Goal: Task Accomplishment & Management: Use online tool/utility

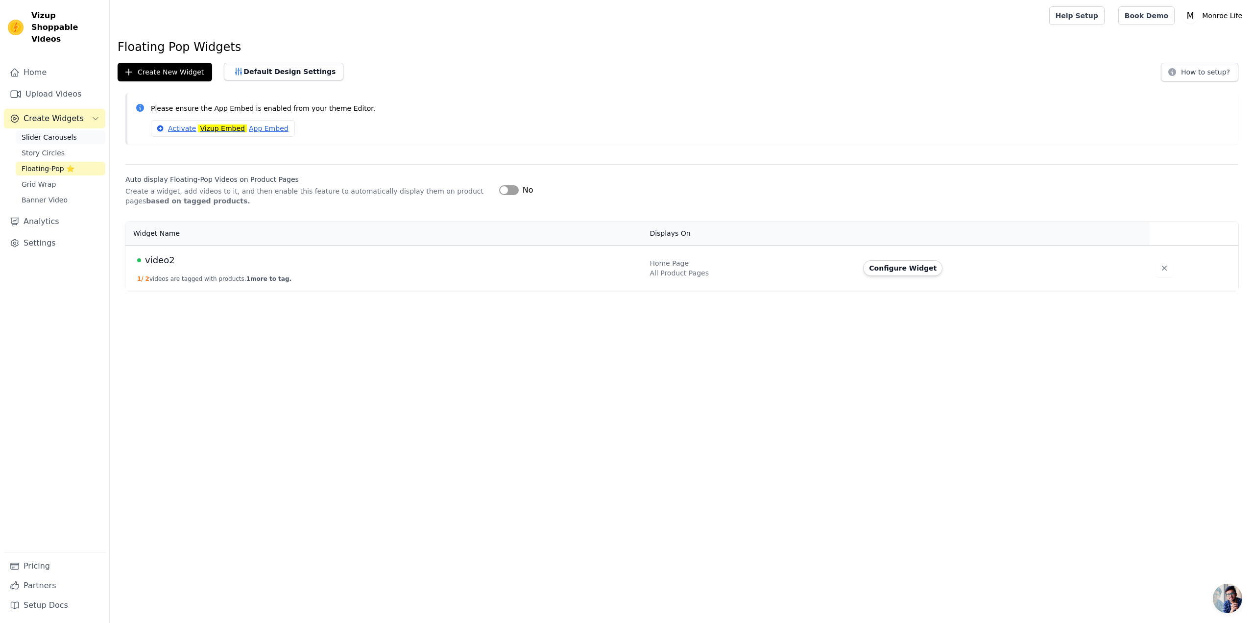
click at [40, 132] on span "Slider Carousels" at bounding box center [49, 137] width 55 height 10
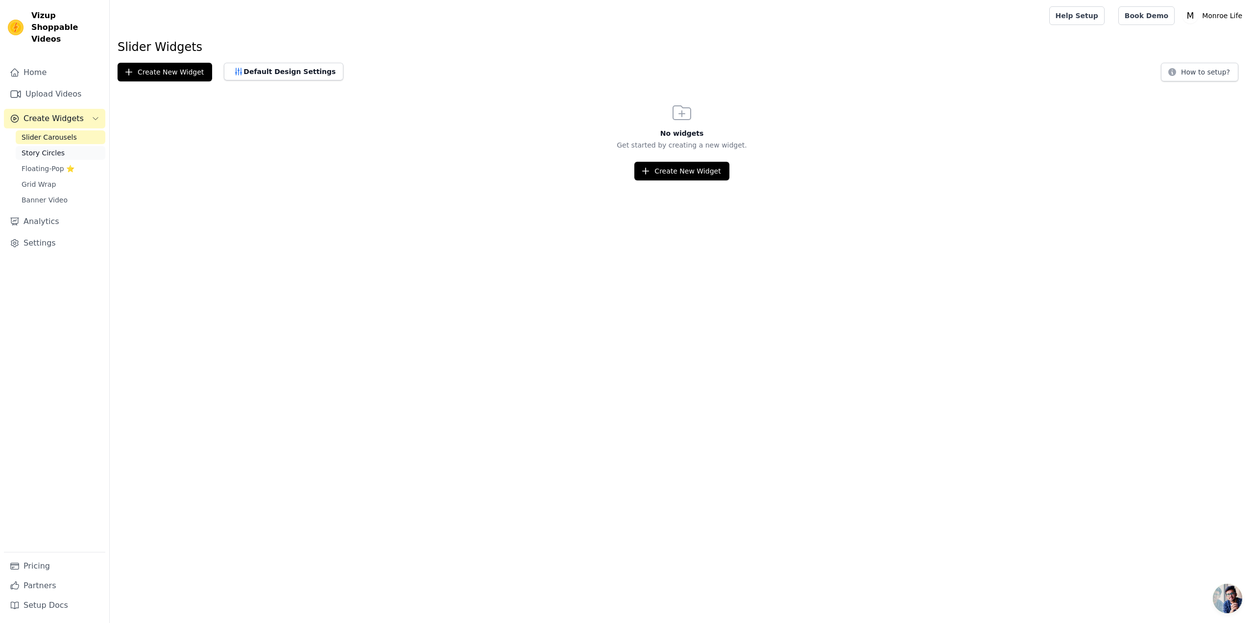
click at [39, 148] on span "Story Circles" at bounding box center [43, 153] width 43 height 10
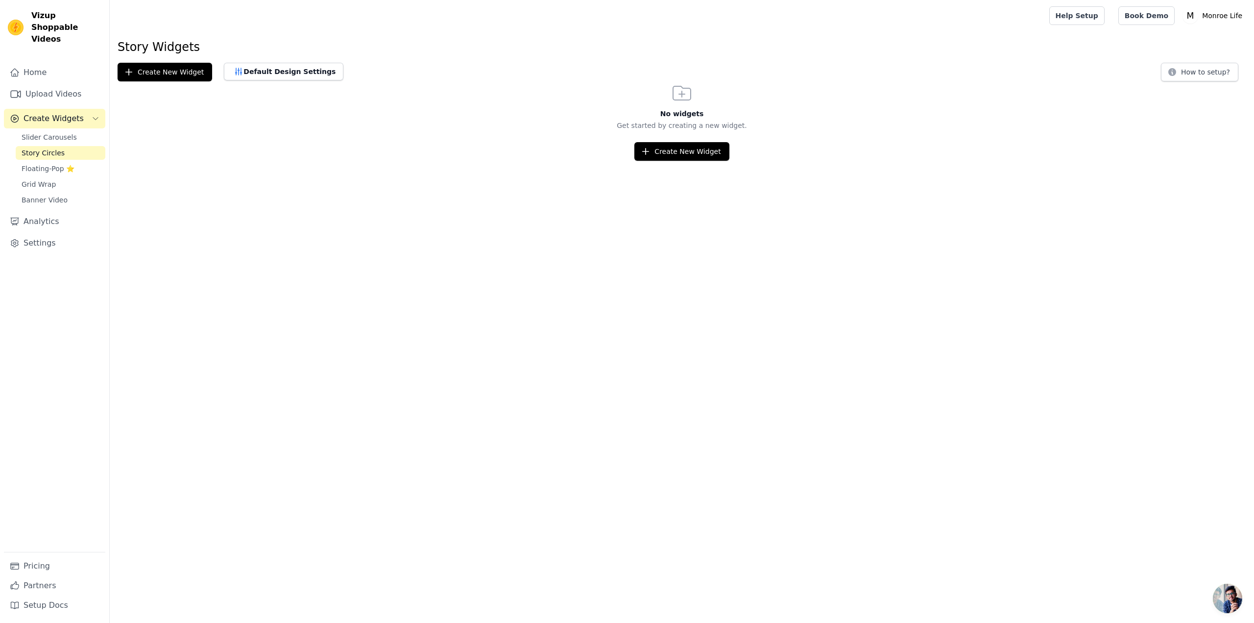
click at [39, 148] on span "Story Circles" at bounding box center [43, 153] width 43 height 10
click at [35, 179] on span "Grid Wrap" at bounding box center [39, 184] width 34 height 10
click at [37, 179] on span "Grid Wrap" at bounding box center [39, 184] width 34 height 10
click at [34, 148] on span "Story Circles" at bounding box center [43, 153] width 43 height 10
click at [704, 153] on button "Create New Widget" at bounding box center [681, 151] width 95 height 19
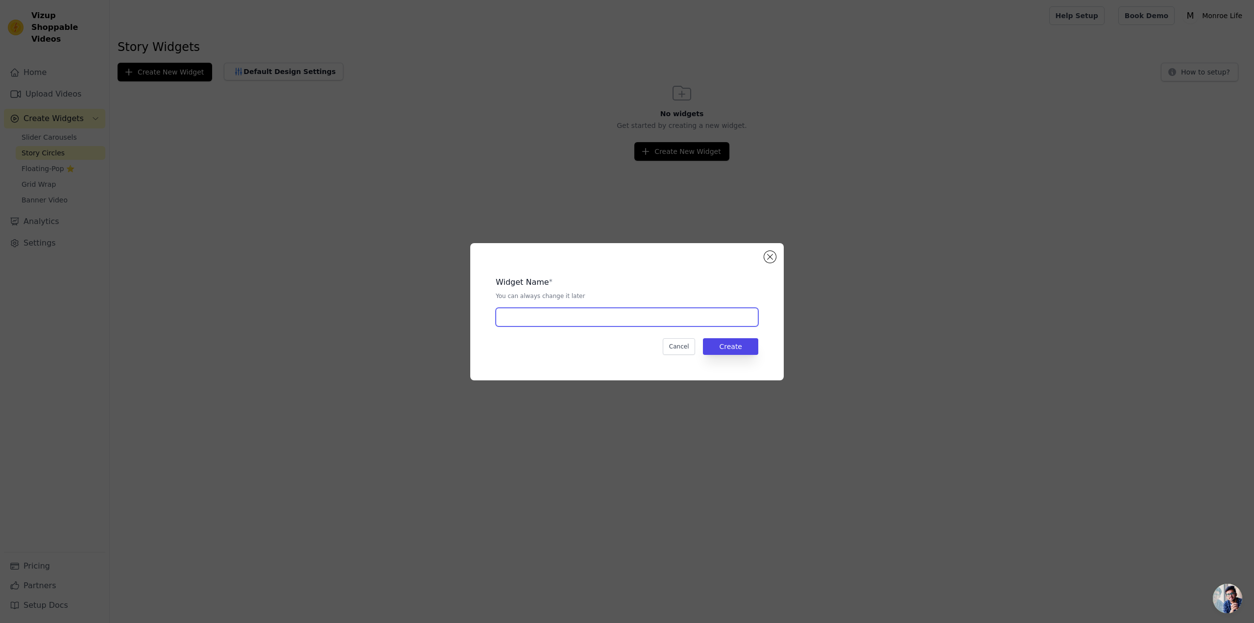
click at [588, 319] on input "text" at bounding box center [627, 317] width 263 height 19
type input "circle"
click at [734, 351] on button "Create" at bounding box center [730, 346] width 55 height 17
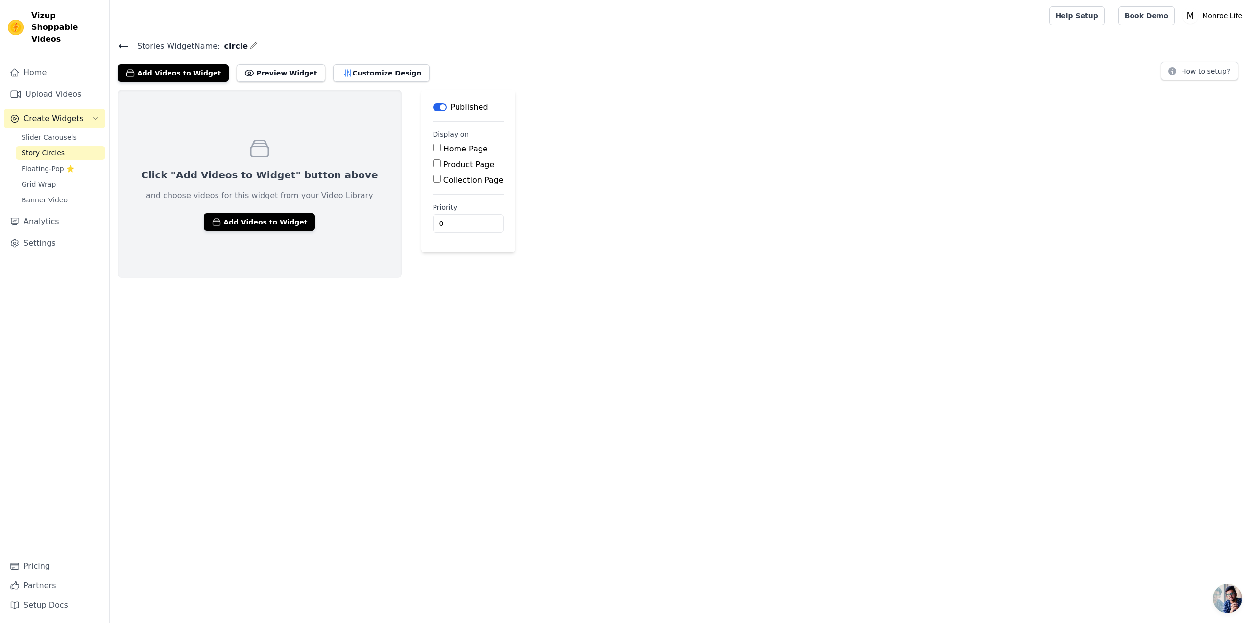
click at [433, 165] on input "Product Page" at bounding box center [437, 163] width 8 height 8
checkbox input "true"
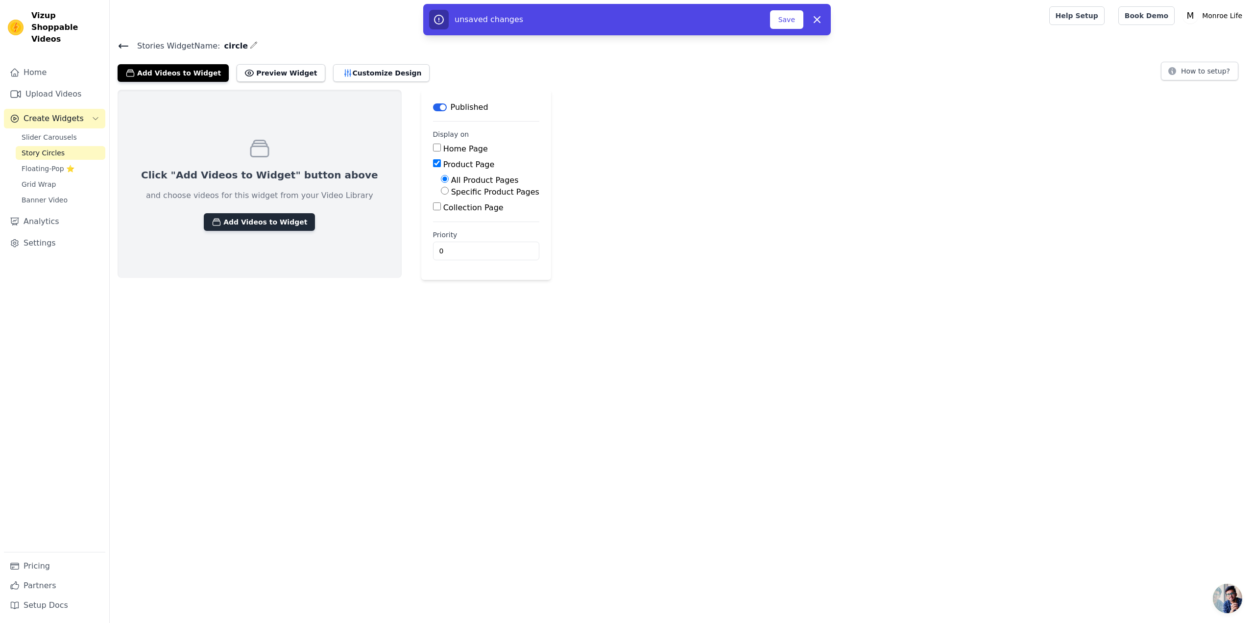
click at [244, 219] on button "Add Videos to Widget" at bounding box center [259, 222] width 111 height 18
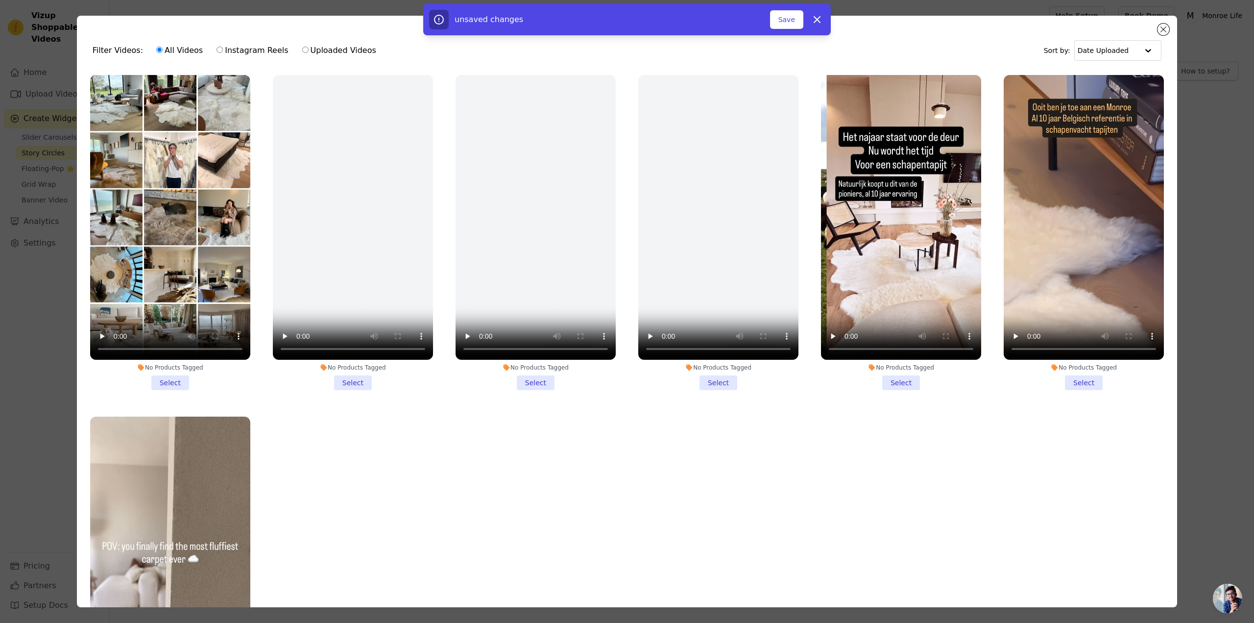
click at [165, 379] on li "No Products Tagged Select" at bounding box center [170, 232] width 160 height 315
click at [0, 0] on input "No Products Tagged Select" at bounding box center [0, 0] width 0 height 0
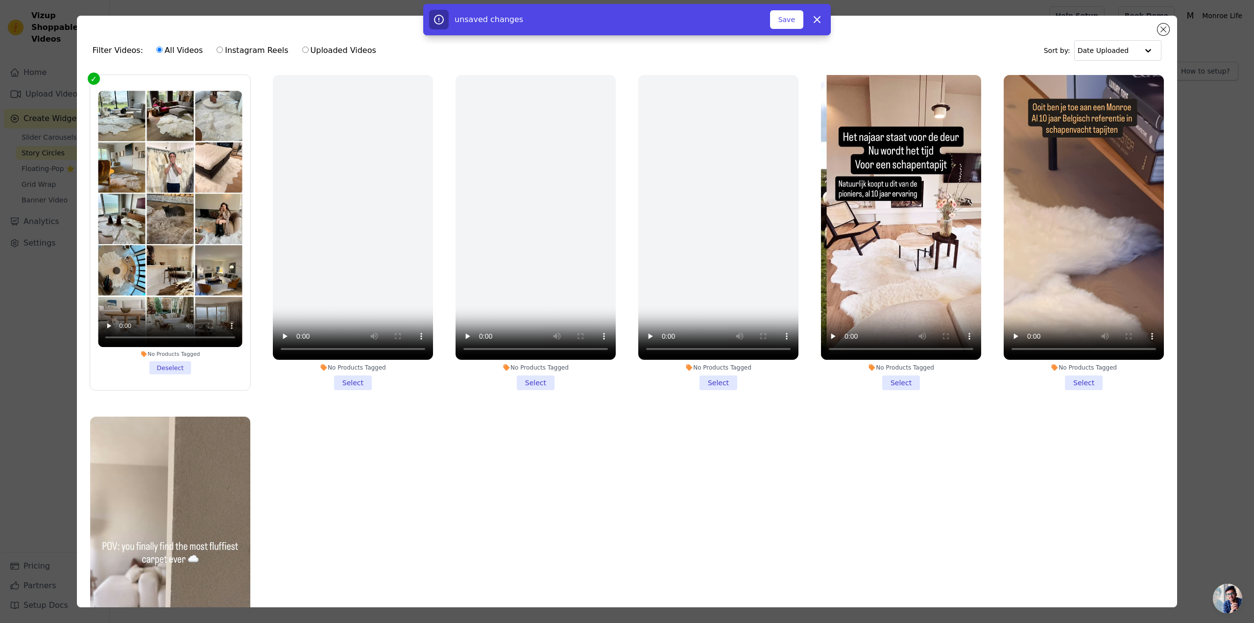
click at [893, 375] on li "No Products Tagged Select" at bounding box center [901, 232] width 160 height 315
click at [0, 0] on input "No Products Tagged Select" at bounding box center [0, 0] width 0 height 0
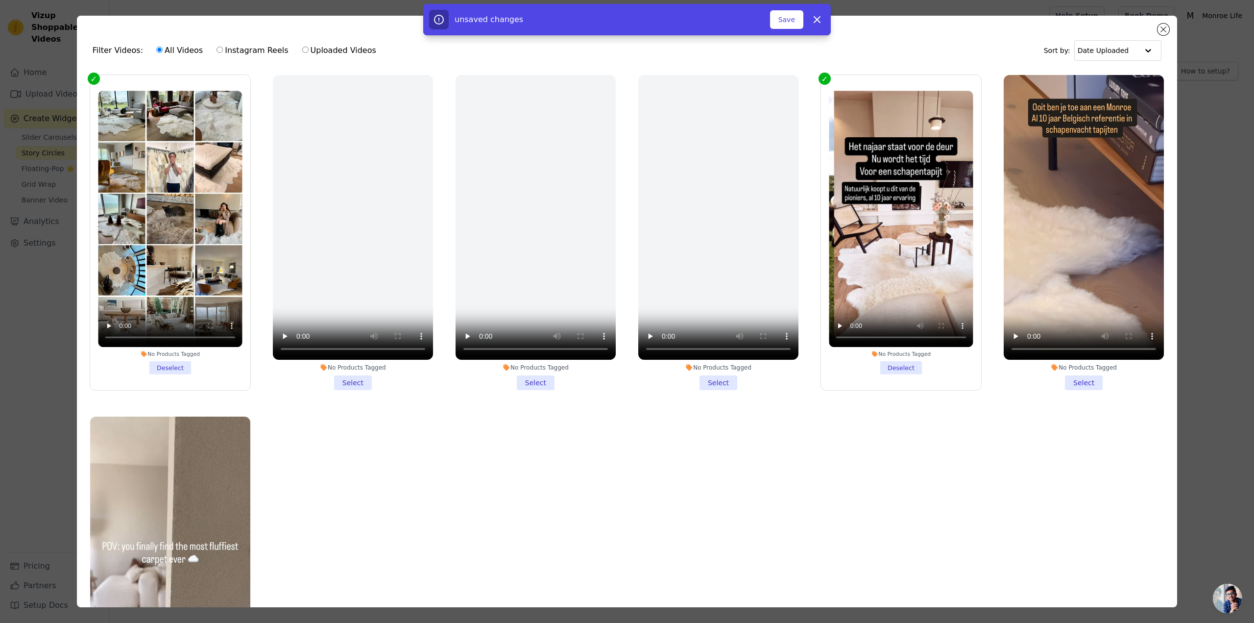
click at [161, 364] on li "No Products Tagged Deselect" at bounding box center [170, 233] width 144 height 284
click at [0, 0] on input "No Products Tagged Deselect" at bounding box center [0, 0] width 0 height 0
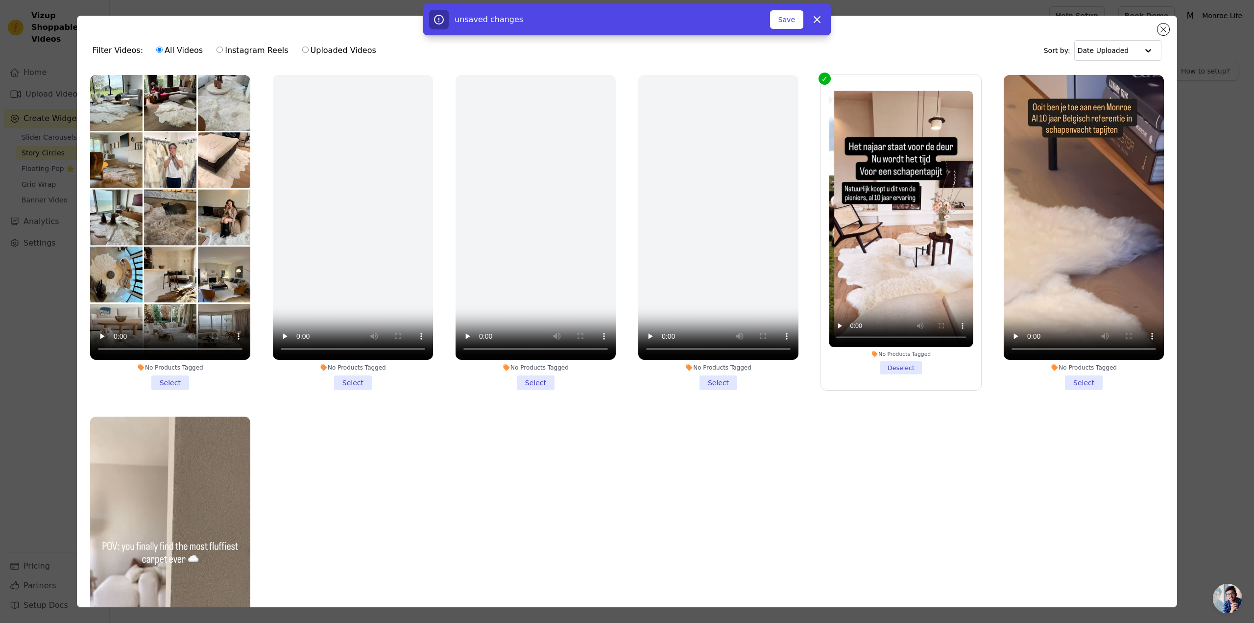
click at [1072, 379] on li "No Products Tagged Select" at bounding box center [1084, 232] width 160 height 315
click at [0, 0] on input "No Products Tagged Select" at bounding box center [0, 0] width 0 height 0
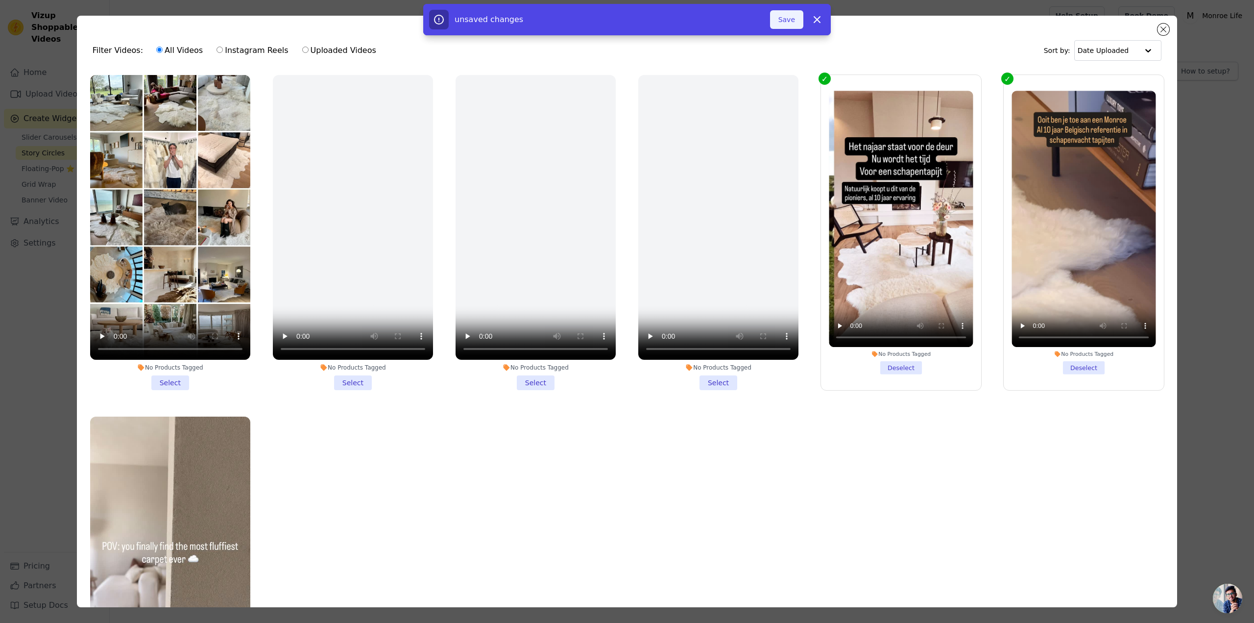
click at [789, 20] on button "Save" at bounding box center [786, 19] width 33 height 19
click at [761, 23] on button "Add To Widget" at bounding box center [771, 19] width 66 height 19
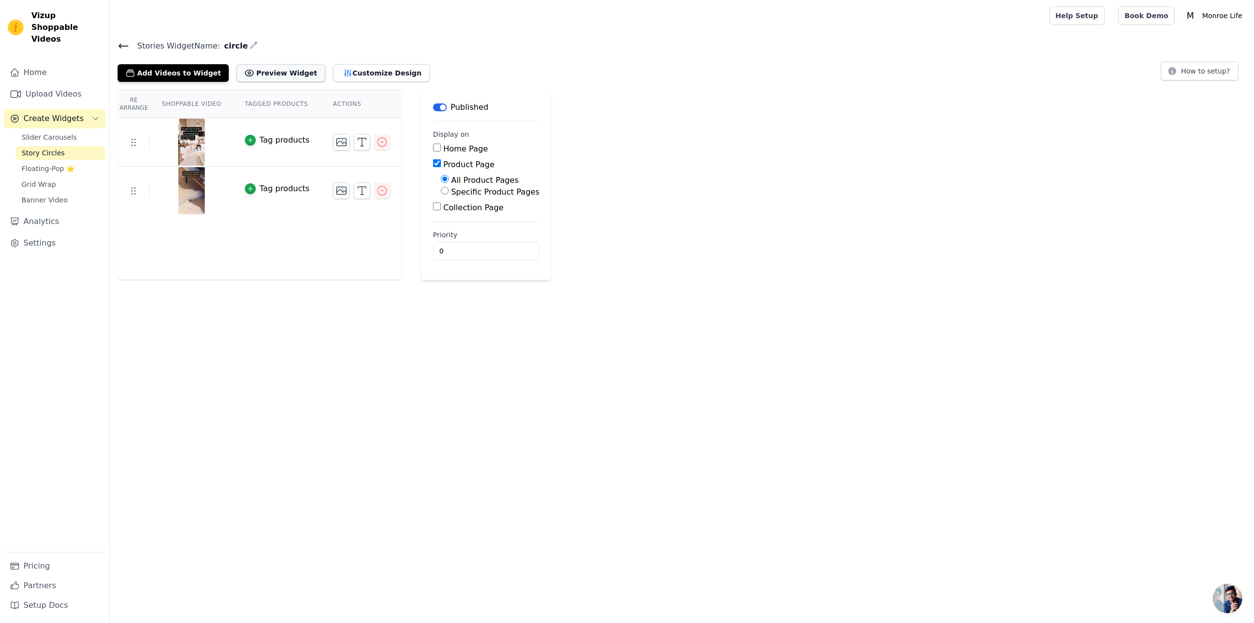
click at [267, 70] on button "Preview Widget" at bounding box center [281, 73] width 88 height 18
click at [333, 76] on button "Customize Design" at bounding box center [381, 73] width 97 height 18
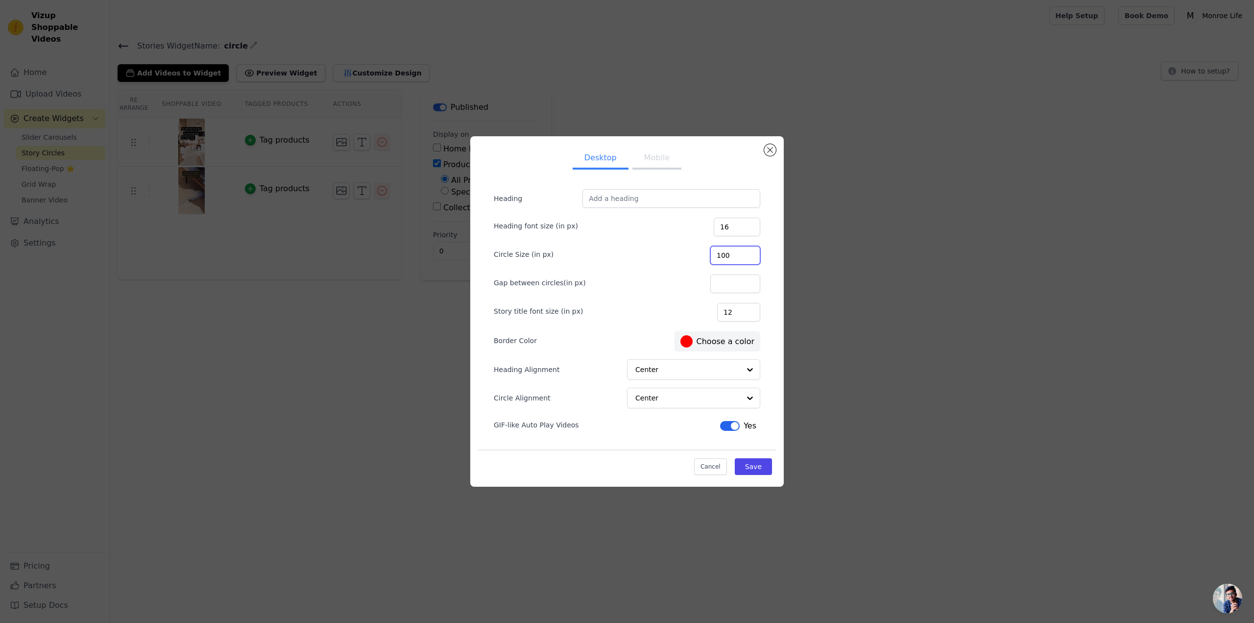
click at [750, 252] on input "100" at bounding box center [735, 255] width 50 height 19
click at [750, 252] on input "101" at bounding box center [735, 255] width 50 height 19
click at [750, 252] on input "102" at bounding box center [735, 255] width 50 height 19
click at [750, 252] on input "103" at bounding box center [735, 255] width 50 height 19
click at [750, 252] on input "145" at bounding box center [735, 255] width 50 height 19
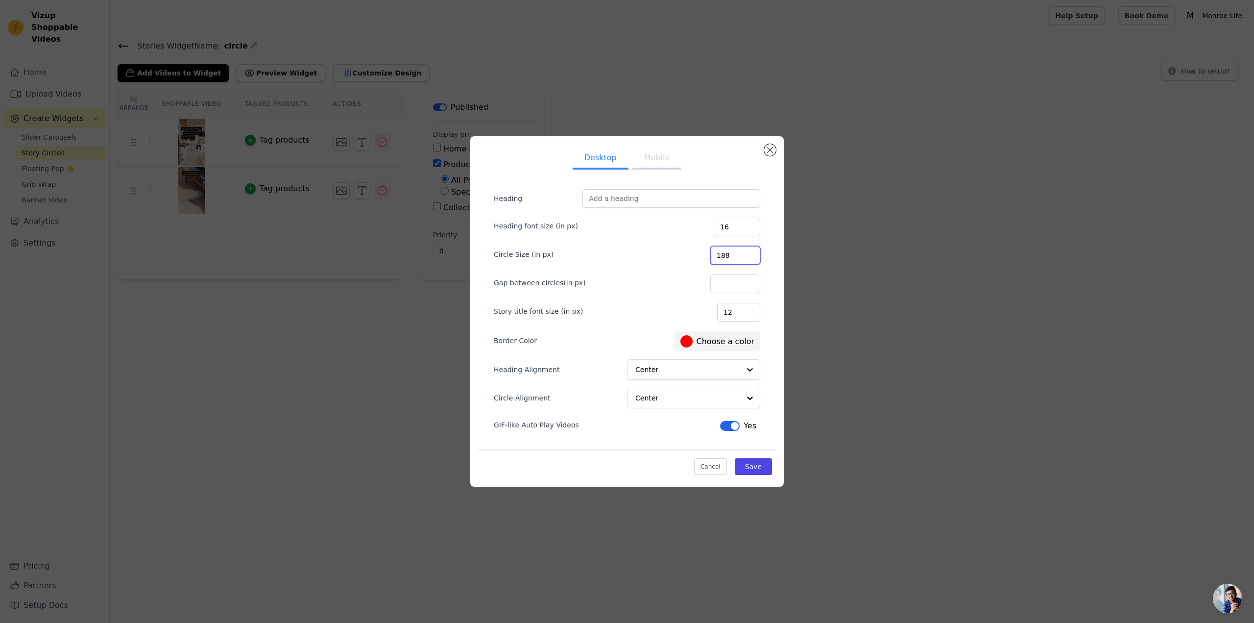
click at [750, 252] on input "188" at bounding box center [735, 255] width 50 height 19
click at [750, 252] on input "189" at bounding box center [735, 255] width 50 height 19
click at [750, 252] on input "190" at bounding box center [735, 255] width 50 height 19
type input "191"
click at [750, 252] on input "191" at bounding box center [735, 255] width 50 height 19
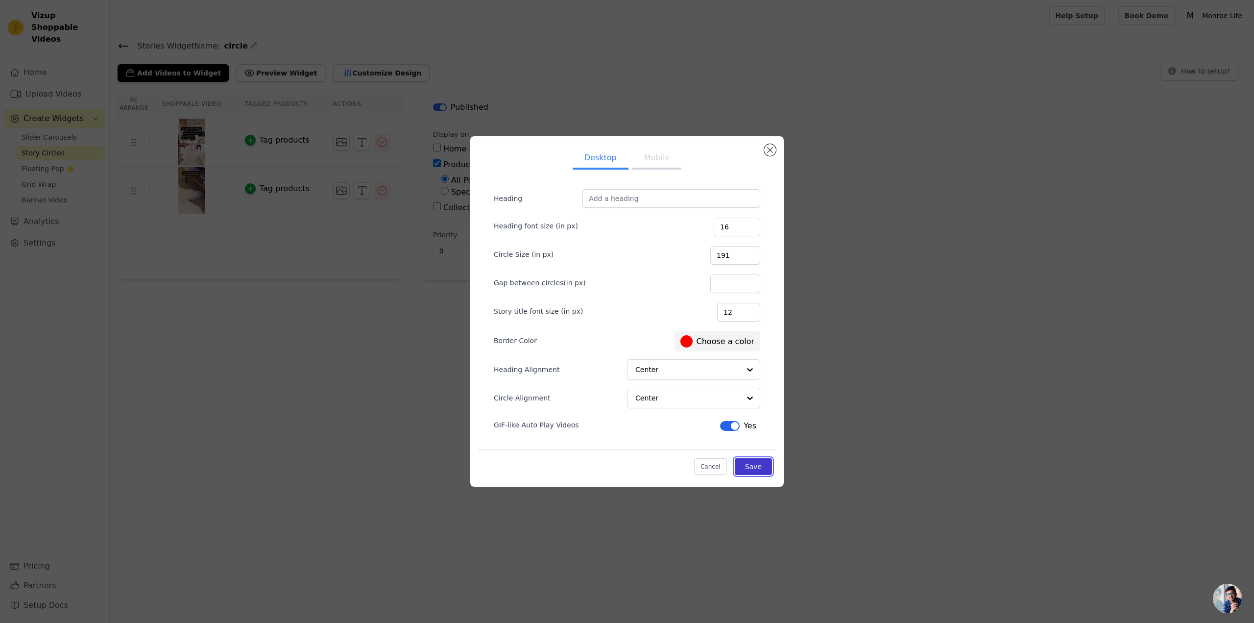
click at [754, 466] on button "Save" at bounding box center [753, 466] width 37 height 17
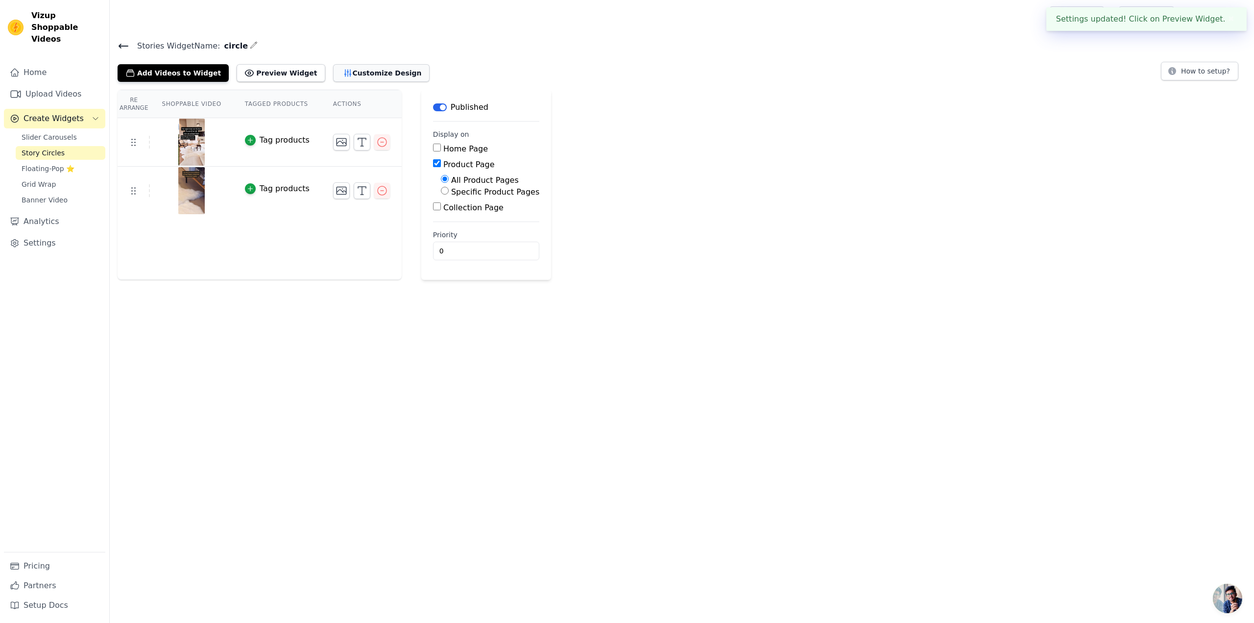
click at [339, 76] on button "Customize Design" at bounding box center [381, 73] width 97 height 18
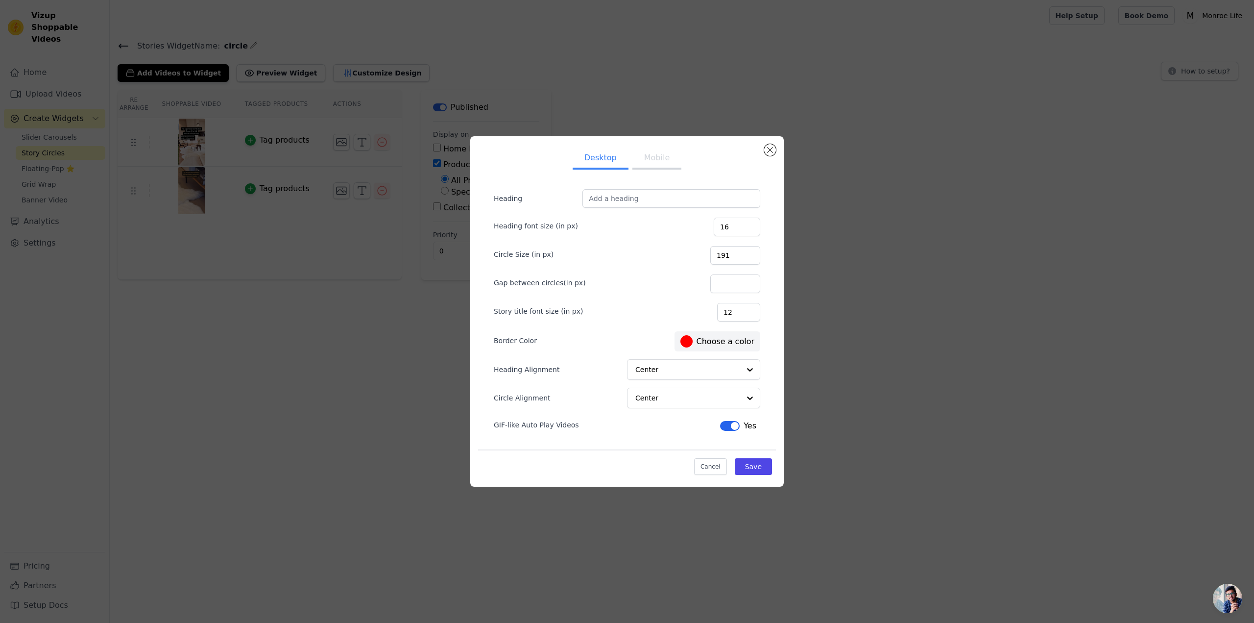
click at [656, 164] on button "Mobile" at bounding box center [656, 159] width 49 height 22
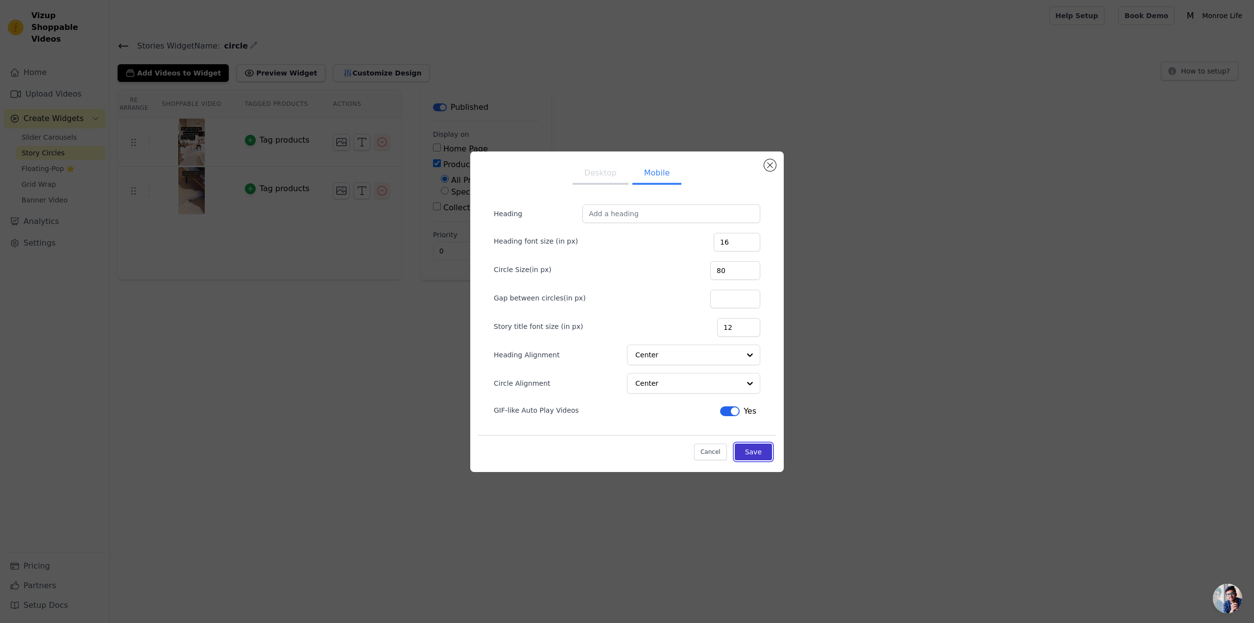
click at [755, 450] on button "Save" at bounding box center [753, 451] width 37 height 17
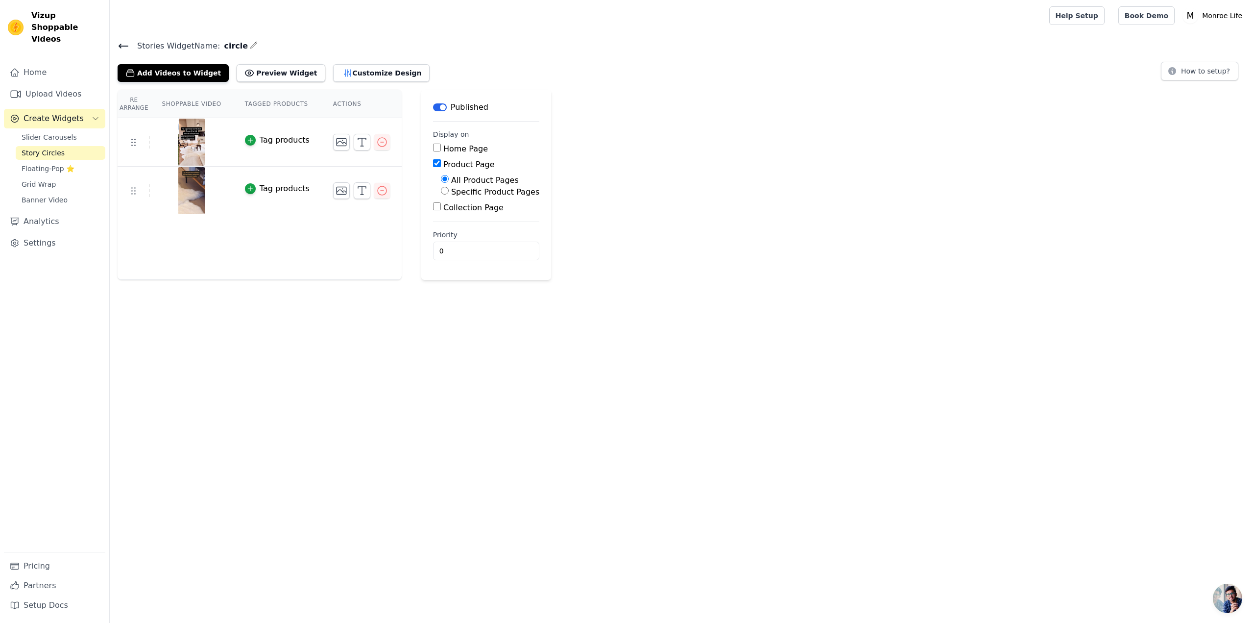
click at [433, 161] on input "Product Page" at bounding box center [437, 163] width 8 height 8
checkbox input "false"
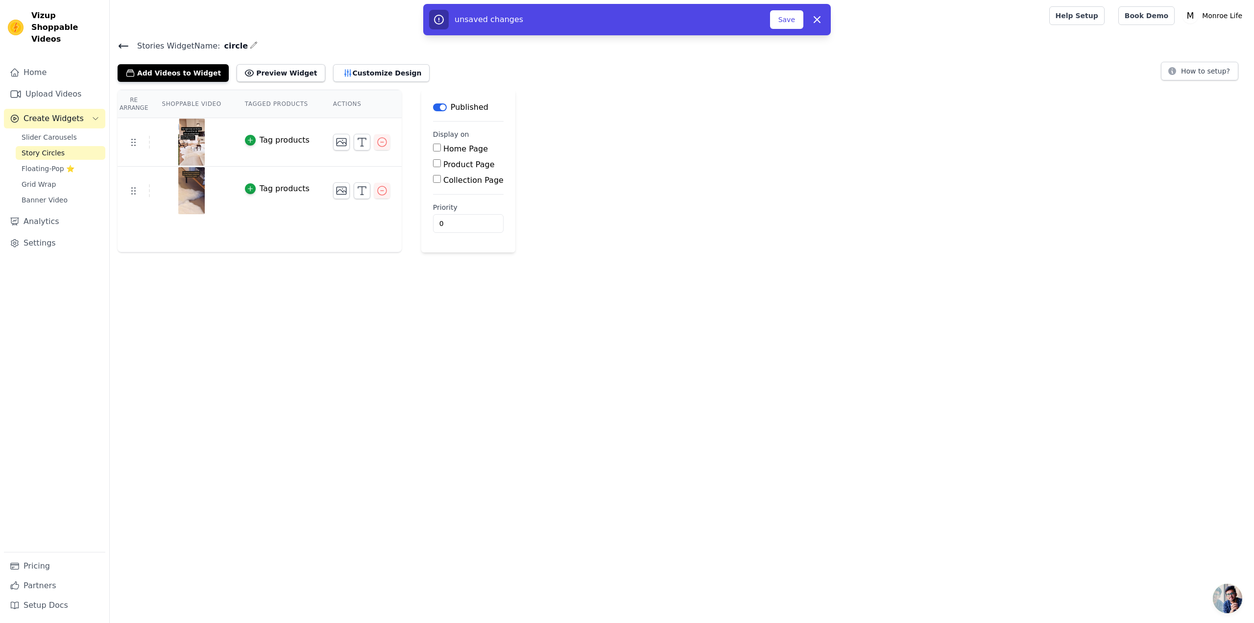
click at [433, 147] on input "Home Page" at bounding box center [437, 148] width 8 height 8
checkbox input "true"
click at [794, 22] on button "Save" at bounding box center [786, 19] width 33 height 19
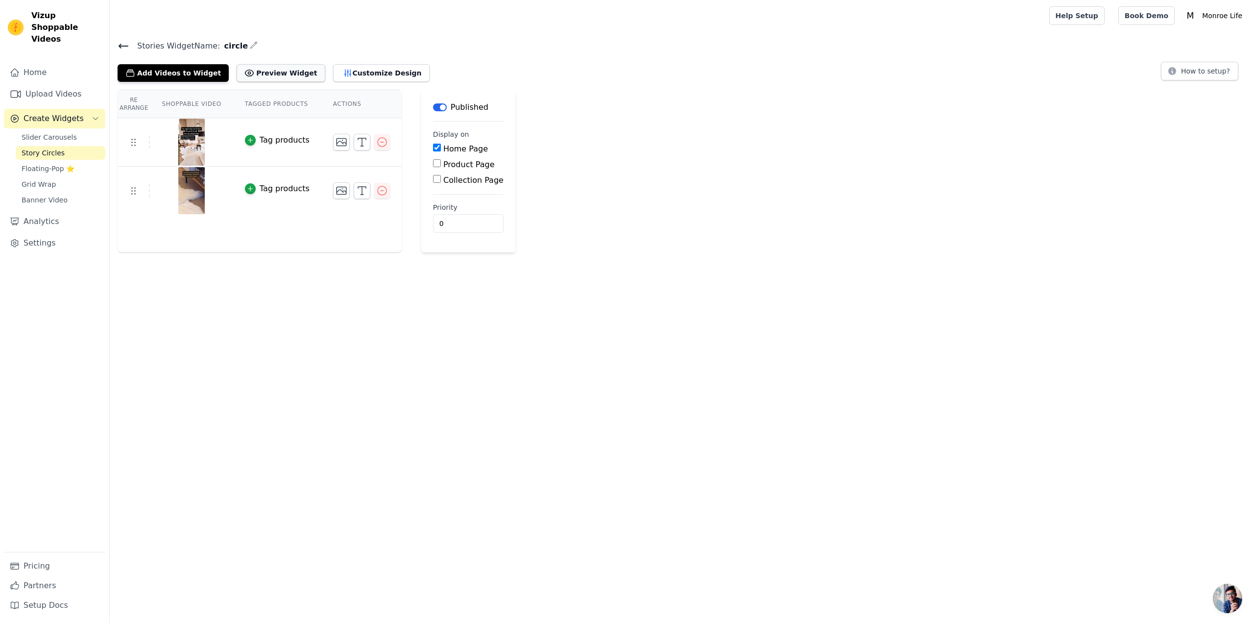
click at [258, 69] on button "Preview Widget" at bounding box center [281, 73] width 88 height 18
click at [174, 73] on button "Add Videos to Widget" at bounding box center [173, 73] width 111 height 18
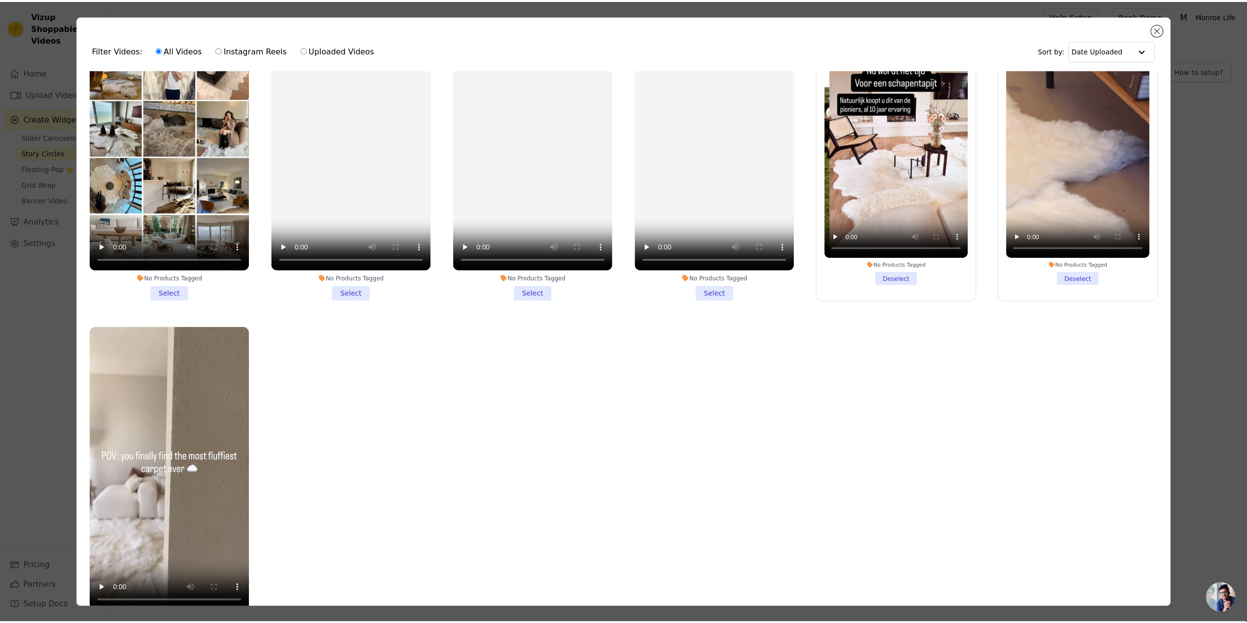
scroll to position [85, 0]
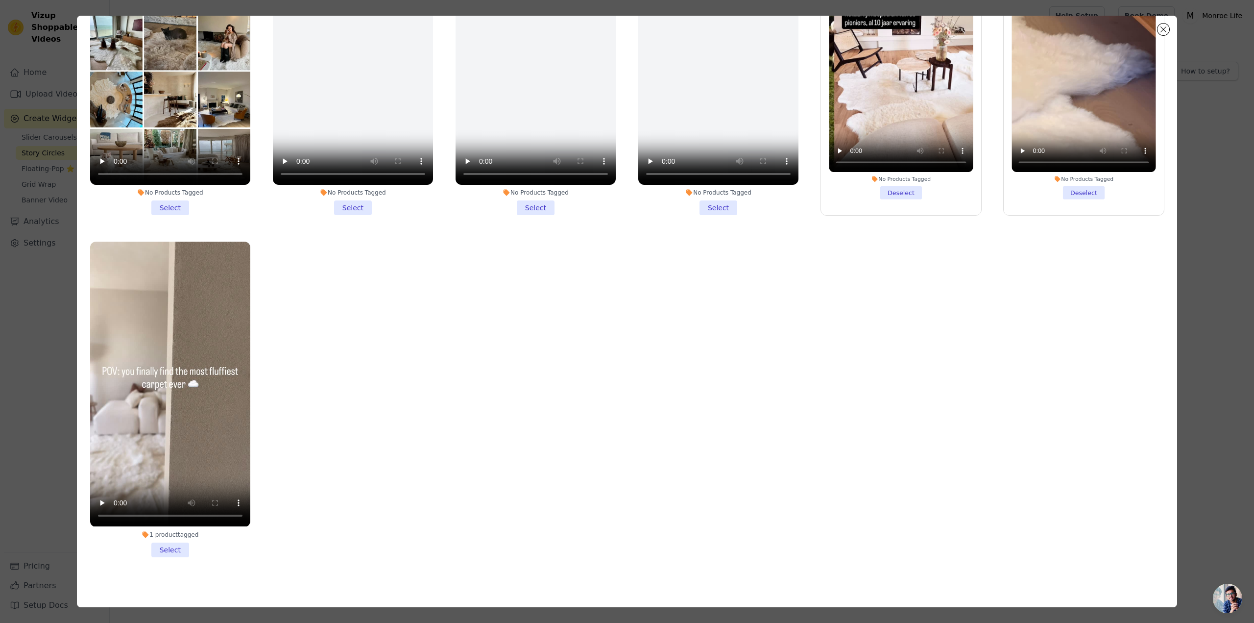
click at [168, 545] on li "1 product tagged Select" at bounding box center [170, 399] width 160 height 315
click at [0, 0] on input "1 product tagged Select" at bounding box center [0, 0] width 0 height 0
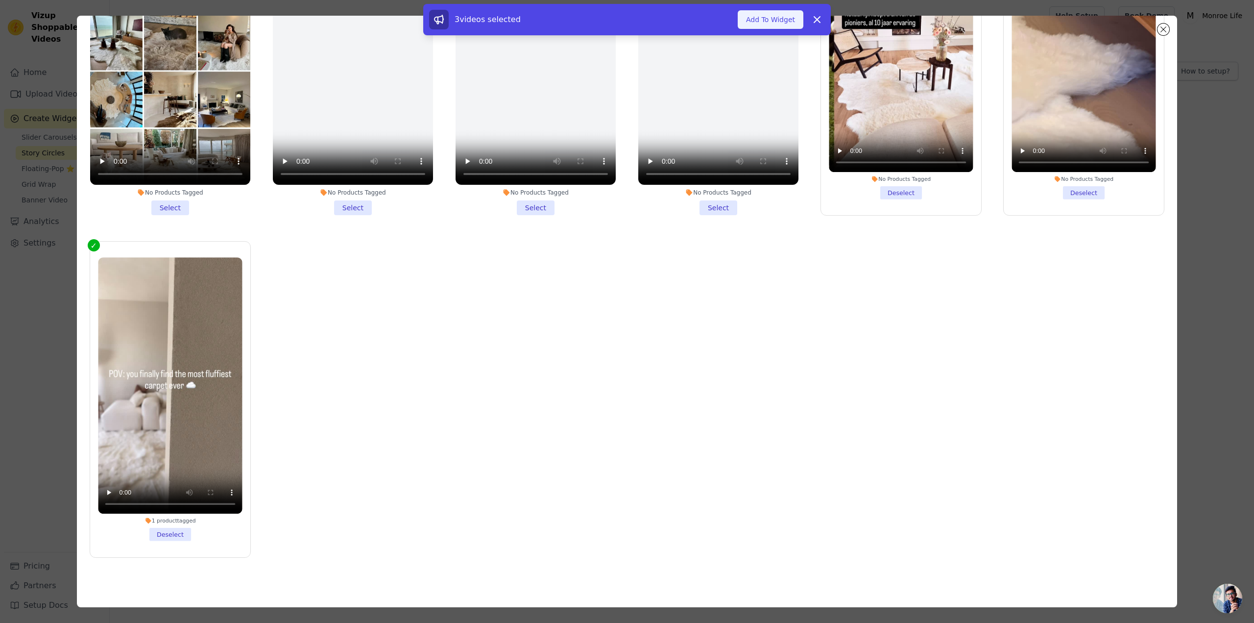
click at [774, 17] on button "Add To Widget" at bounding box center [771, 19] width 66 height 19
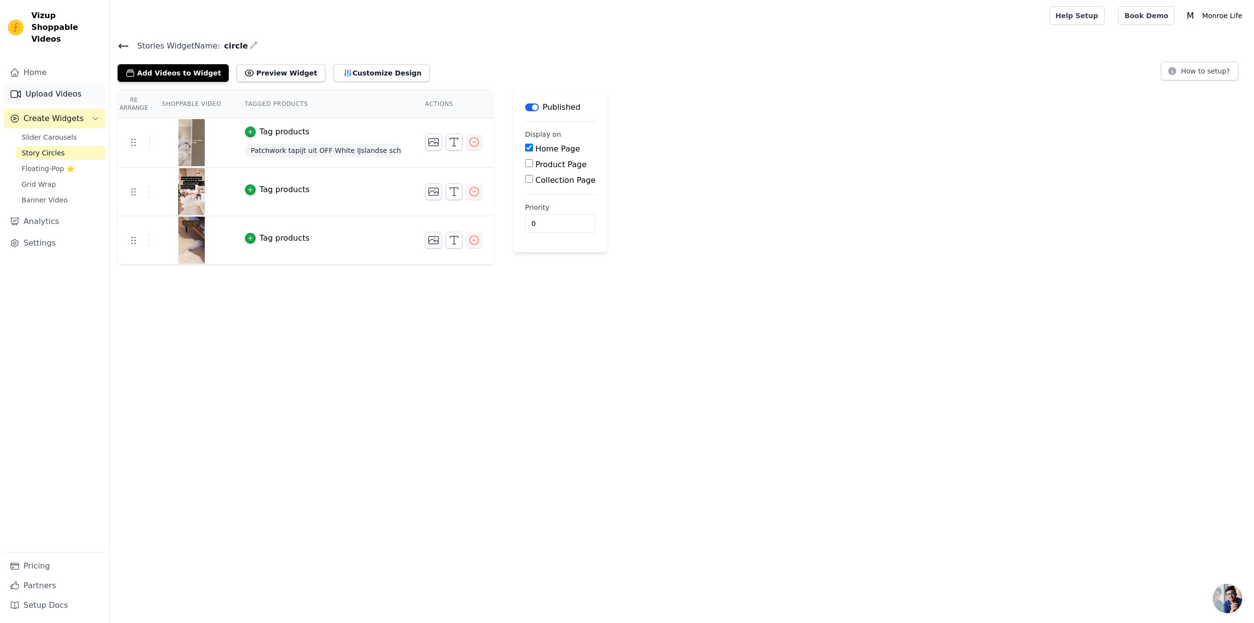
click at [35, 85] on link "Upload Videos" at bounding box center [54, 94] width 101 height 20
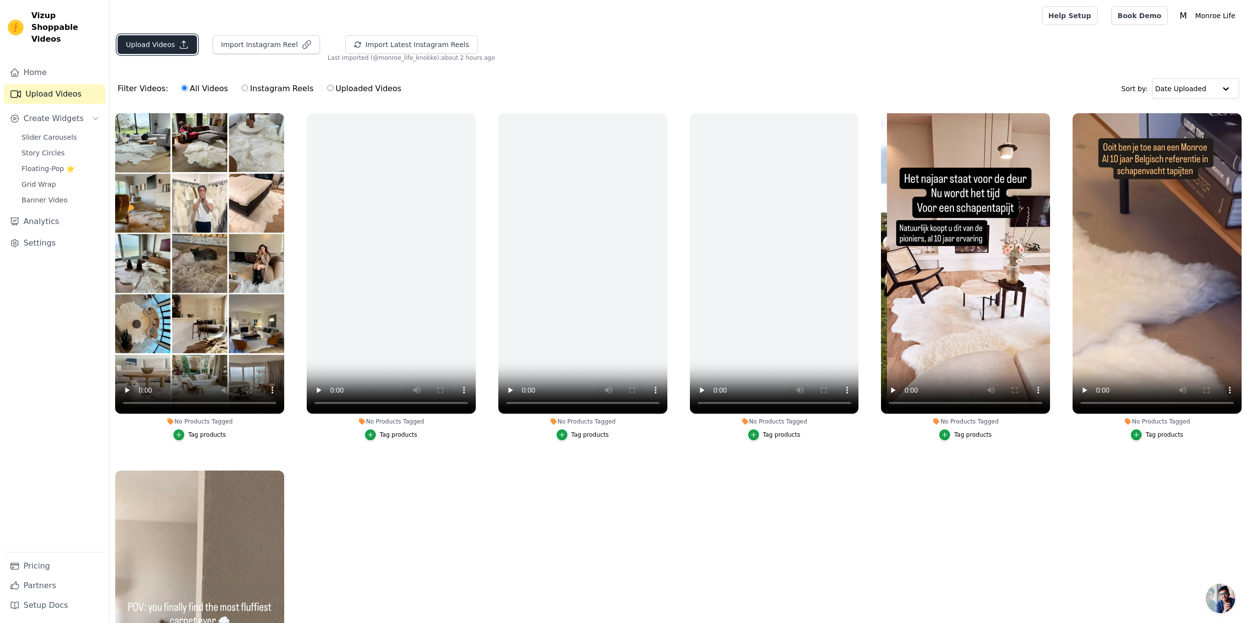
click at [153, 40] on button "Upload Videos" at bounding box center [157, 44] width 79 height 19
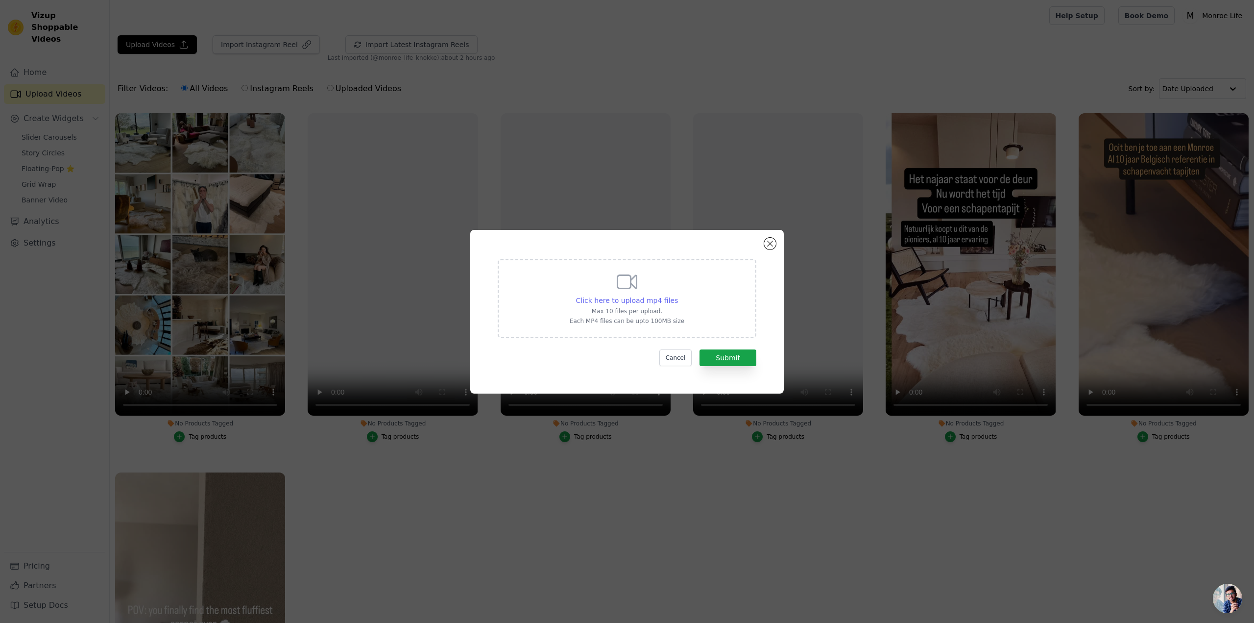
click at [636, 298] on span "Click here to upload mp4 files" at bounding box center [627, 300] width 102 height 8
click at [678, 295] on input "Click here to upload mp4 files Max 10 files per upload. Each MP4 files can be u…" at bounding box center [678, 295] width 0 height 0
type input "C:\fakepath\f01efa10-b1ed-4340-9c20-a28a7b7904fa.mp4"
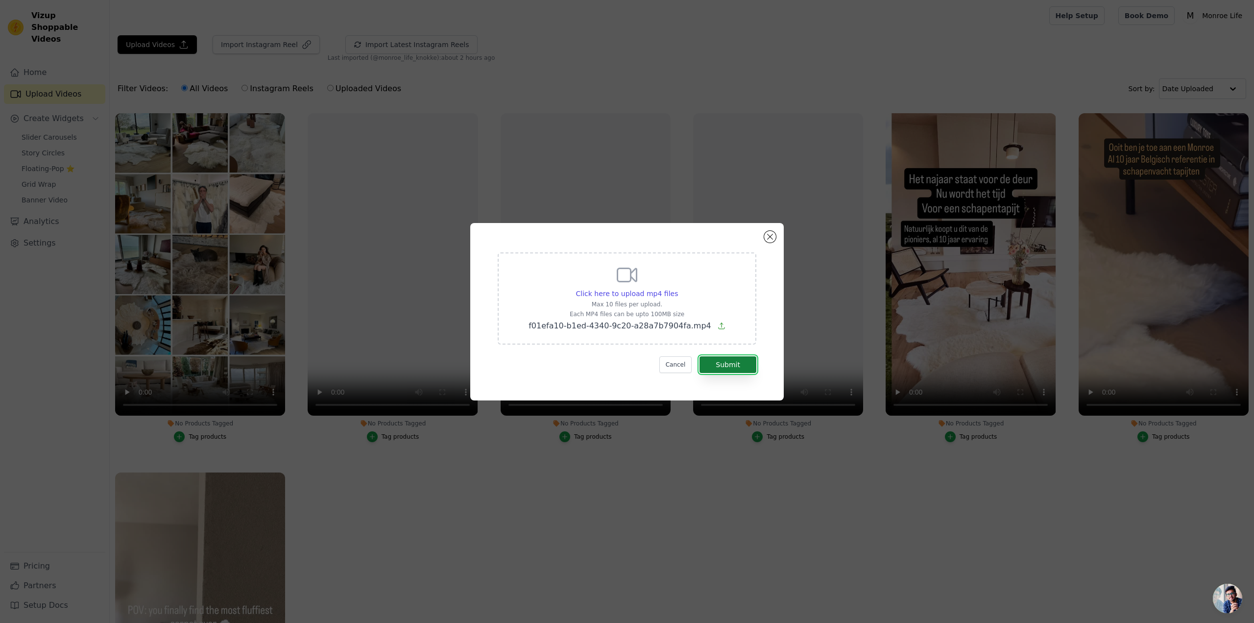
click at [730, 363] on button "Submit" at bounding box center [728, 364] width 57 height 17
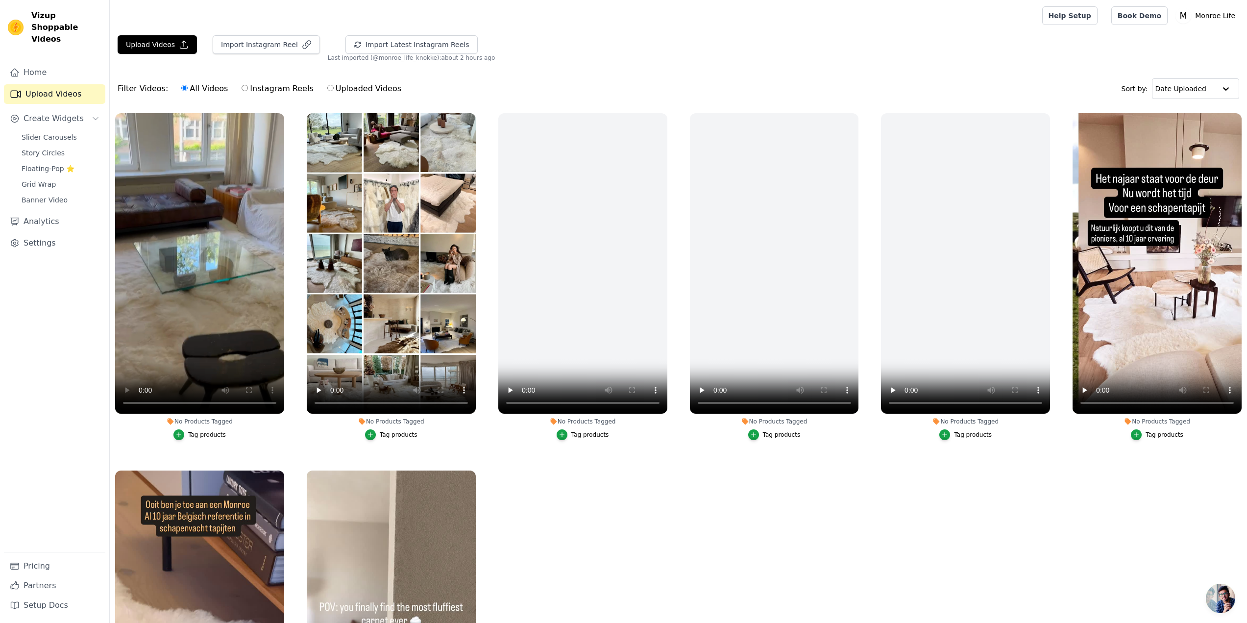
click at [199, 437] on button "Tag products" at bounding box center [199, 434] width 52 height 11
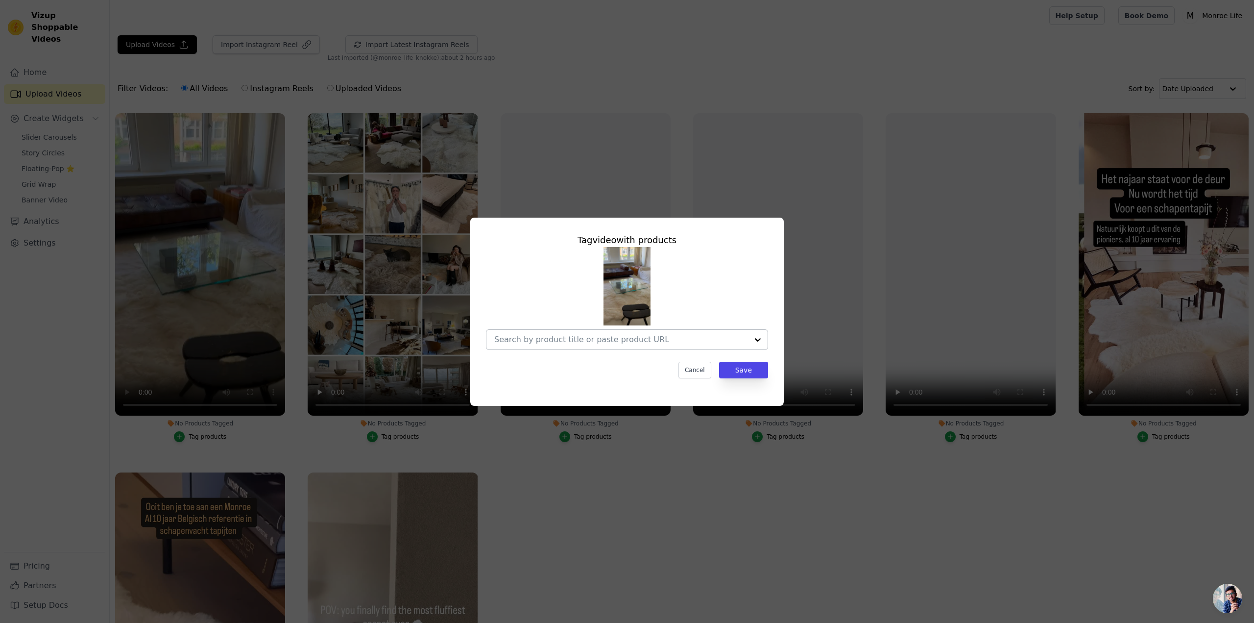
click at [642, 337] on input "No Products Tagged Tag video with products Cancel Save Tag products" at bounding box center [621, 339] width 254 height 9
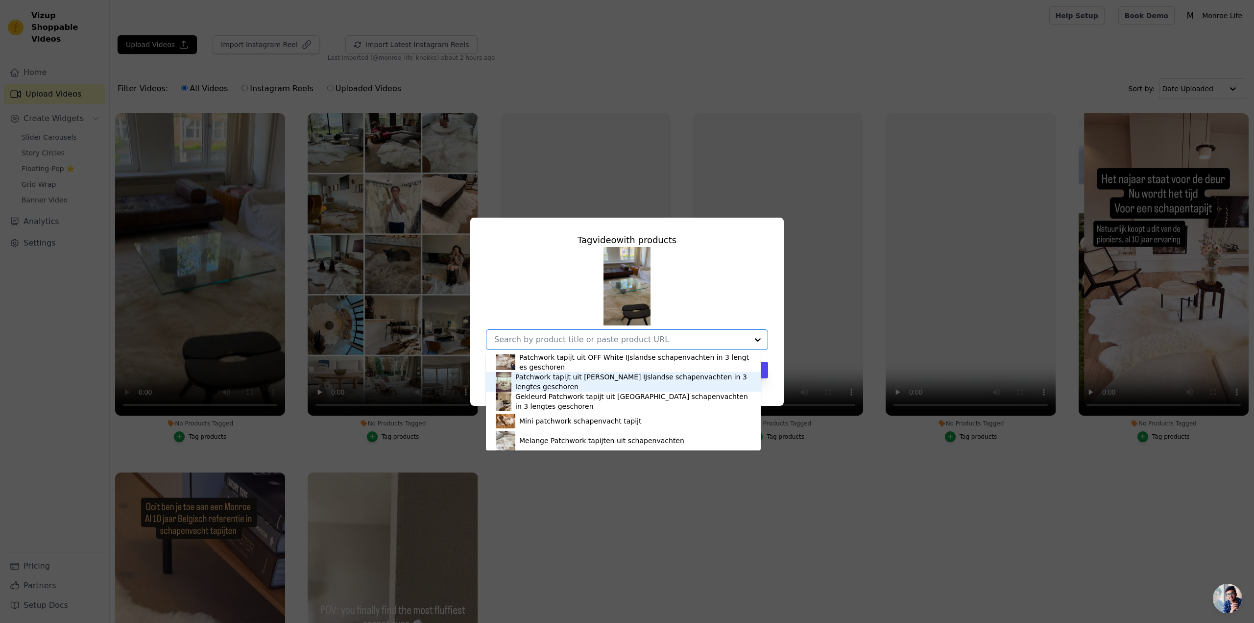
click at [610, 383] on div "Patchwork tapijt uit [PERSON_NAME] IJslandse schapenvachten in 3 lengtes gescho…" at bounding box center [633, 382] width 236 height 20
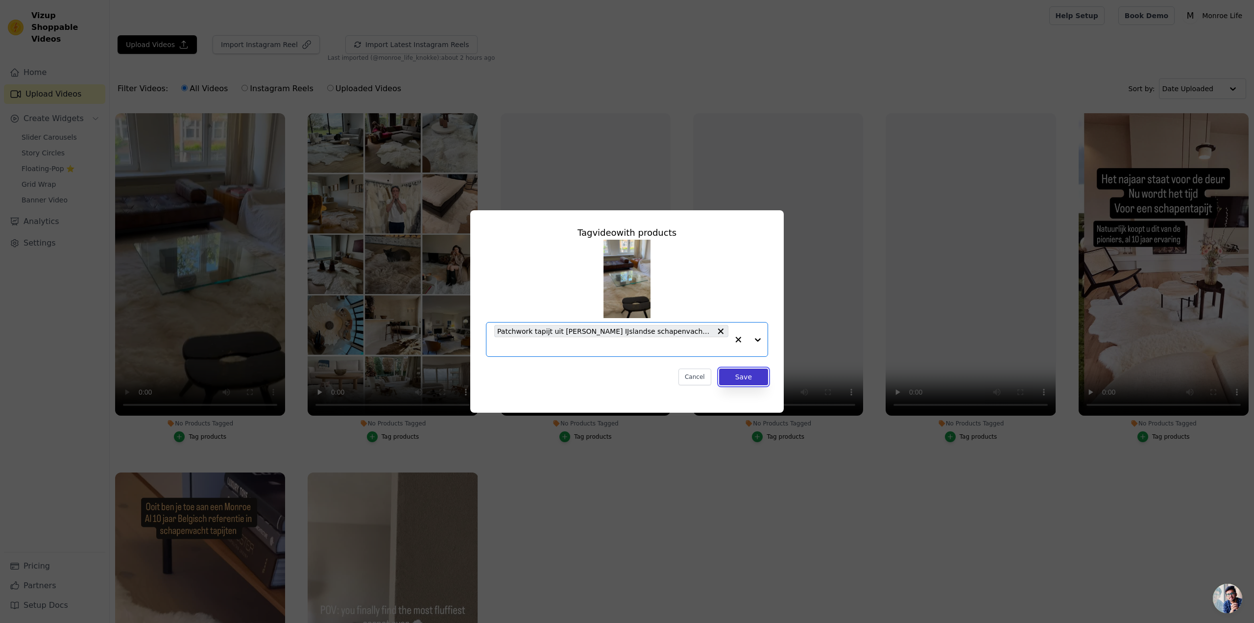
click at [751, 376] on button "Save" at bounding box center [743, 376] width 49 height 17
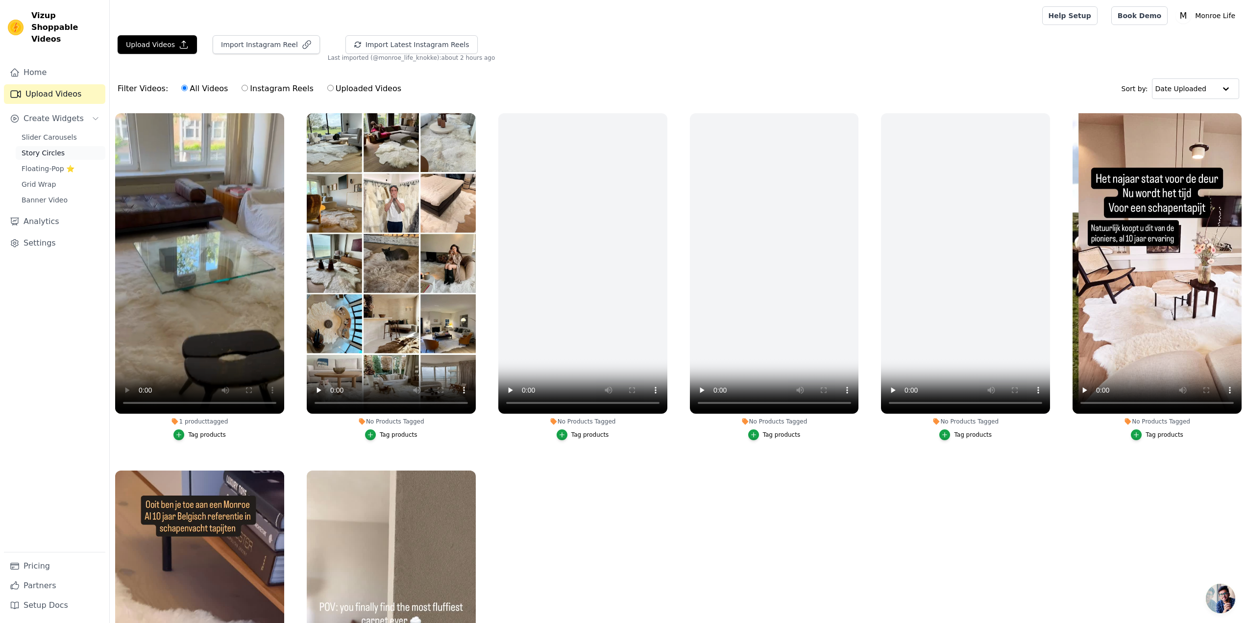
click at [32, 148] on span "Story Circles" at bounding box center [43, 153] width 43 height 10
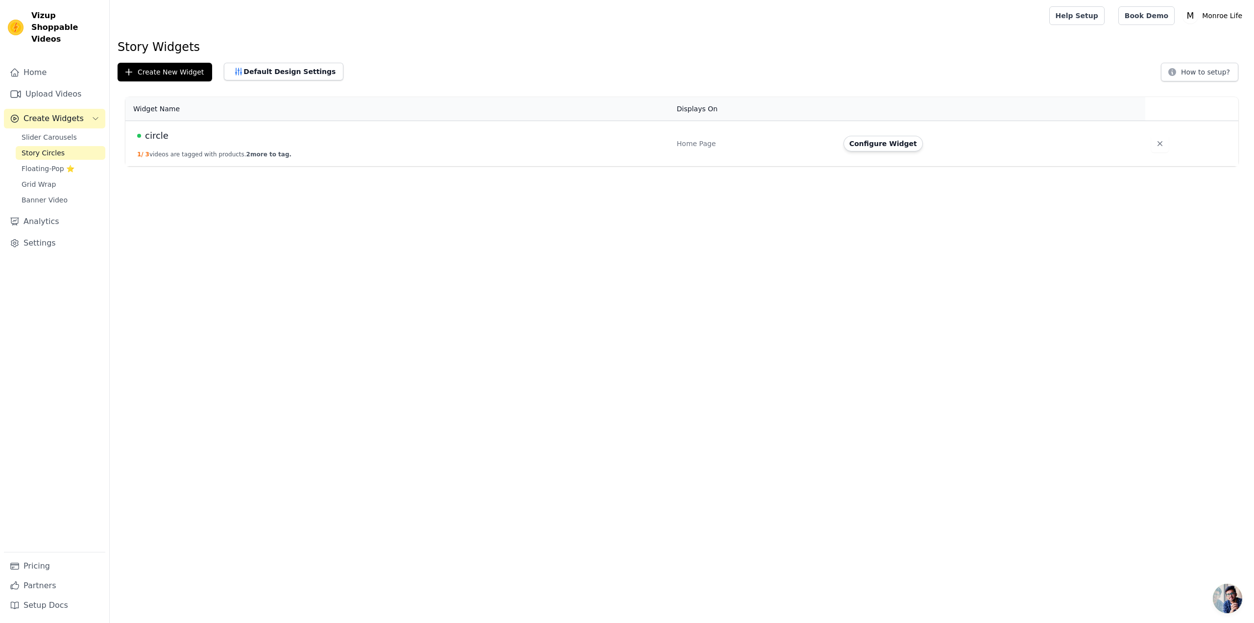
click at [195, 150] on td "circle 1 / 3 videos are tagged with products. 2 more to tag." at bounding box center [398, 144] width 546 height 46
click at [879, 148] on button "Configure Widget" at bounding box center [883, 144] width 79 height 16
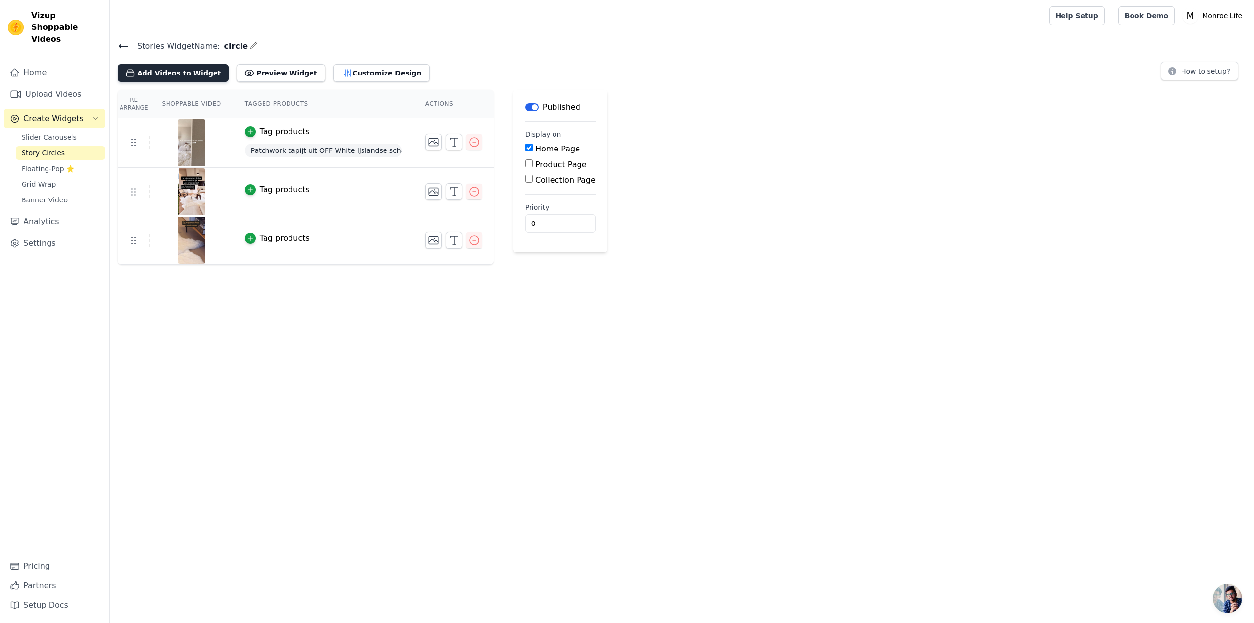
click at [163, 70] on button "Add Videos to Widget" at bounding box center [173, 73] width 111 height 18
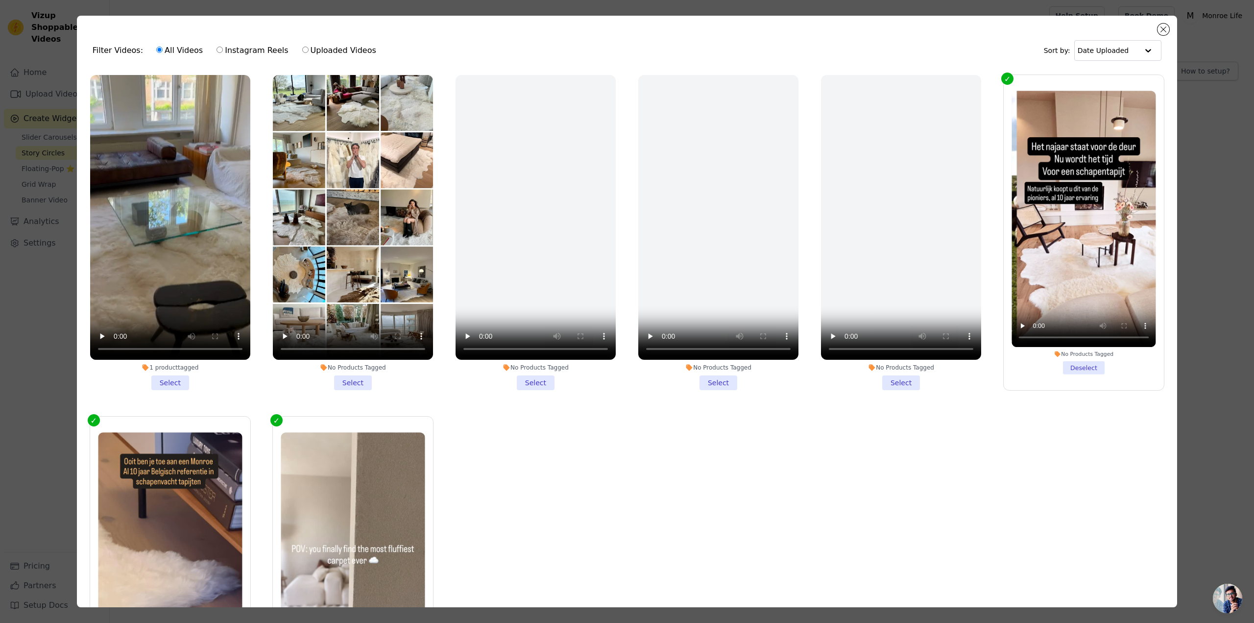
click at [164, 380] on li "1 product tagged Select" at bounding box center [170, 232] width 160 height 315
click at [0, 0] on input "1 product tagged Select" at bounding box center [0, 0] width 0 height 0
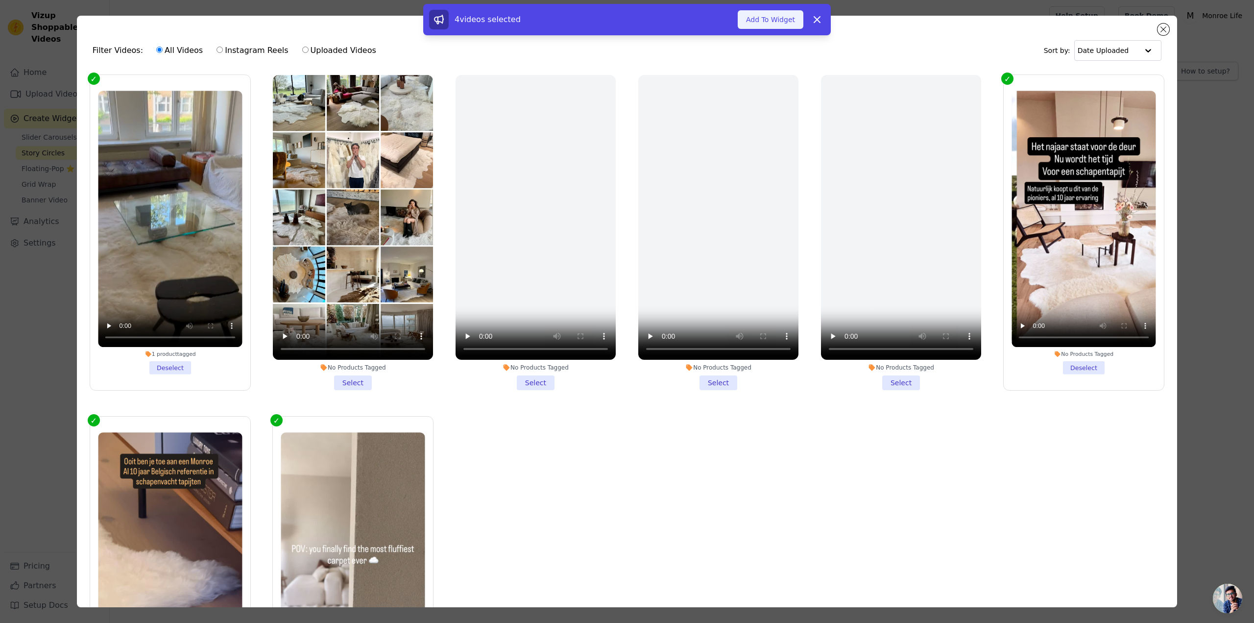
click at [774, 22] on button "Add To Widget" at bounding box center [771, 19] width 66 height 19
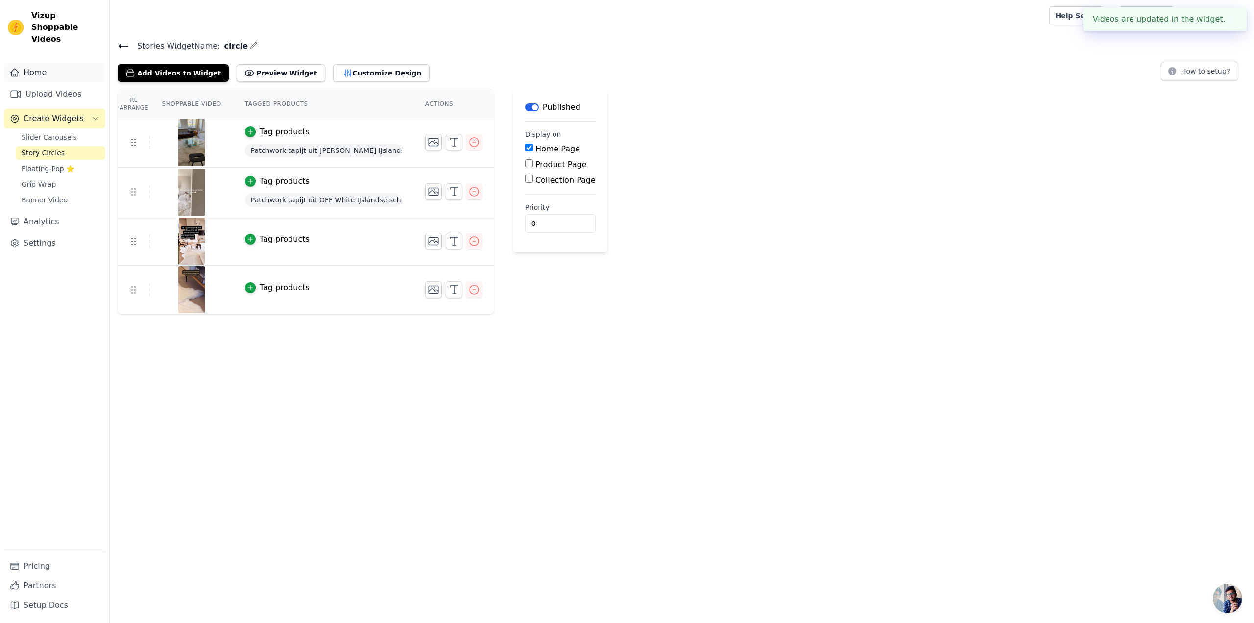
click at [33, 63] on link "Home" at bounding box center [54, 73] width 101 height 20
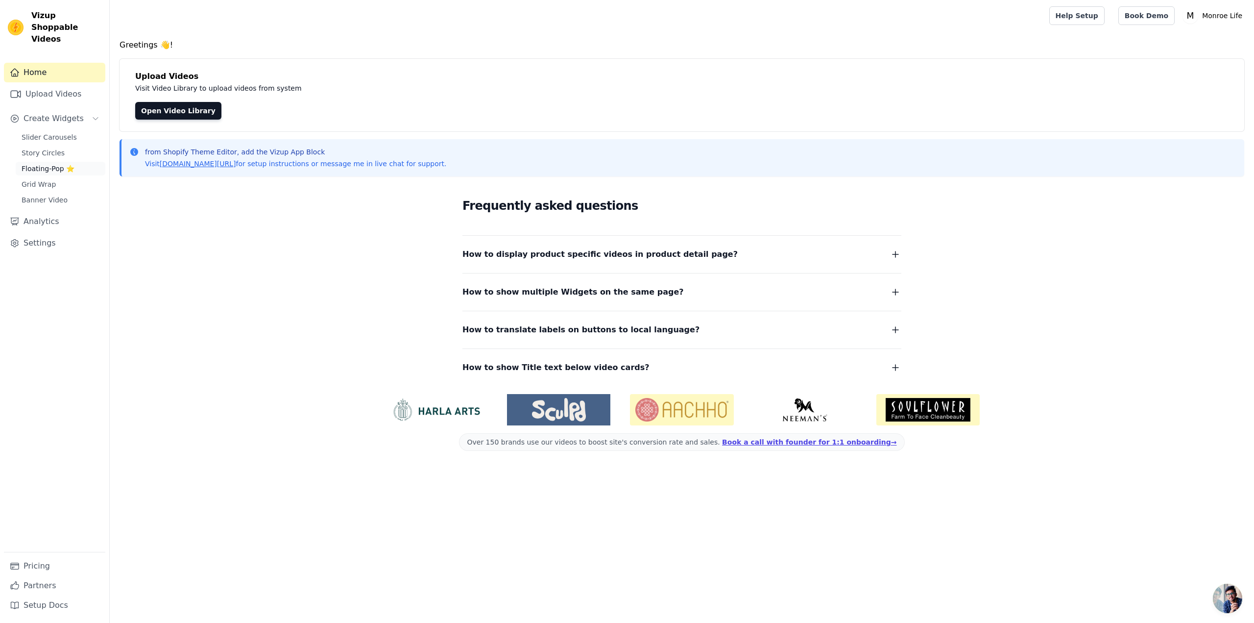
click at [37, 164] on span "Floating-Pop ⭐" at bounding box center [48, 169] width 53 height 10
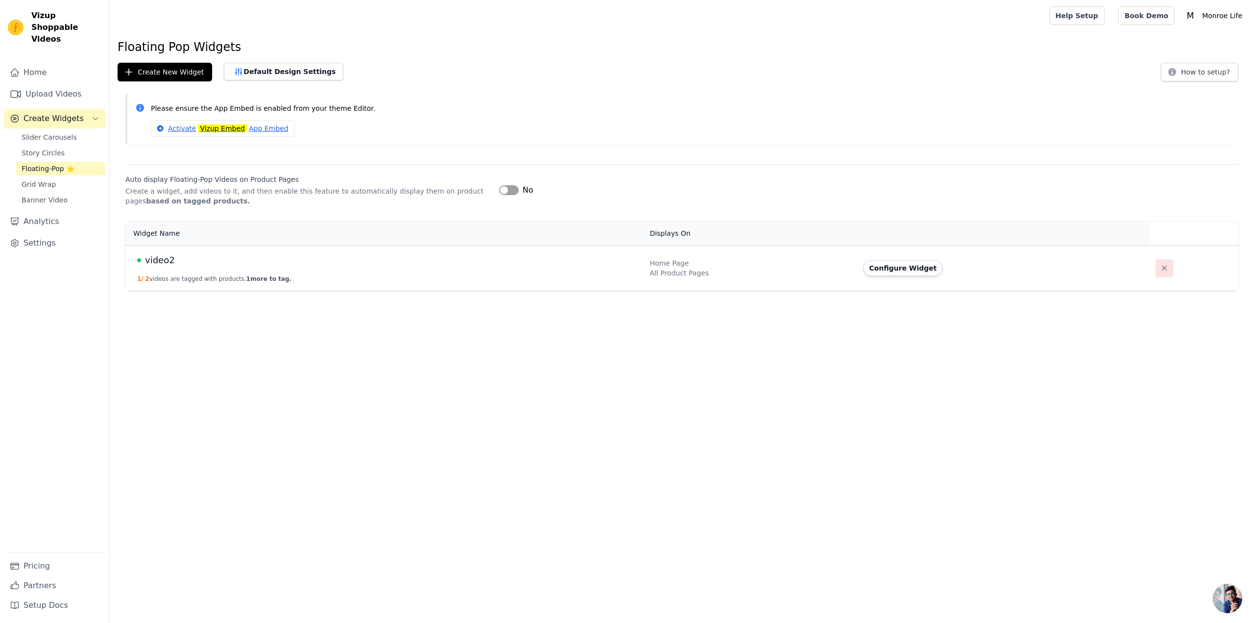
click at [1160, 270] on icon "button" at bounding box center [1165, 268] width 10 height 10
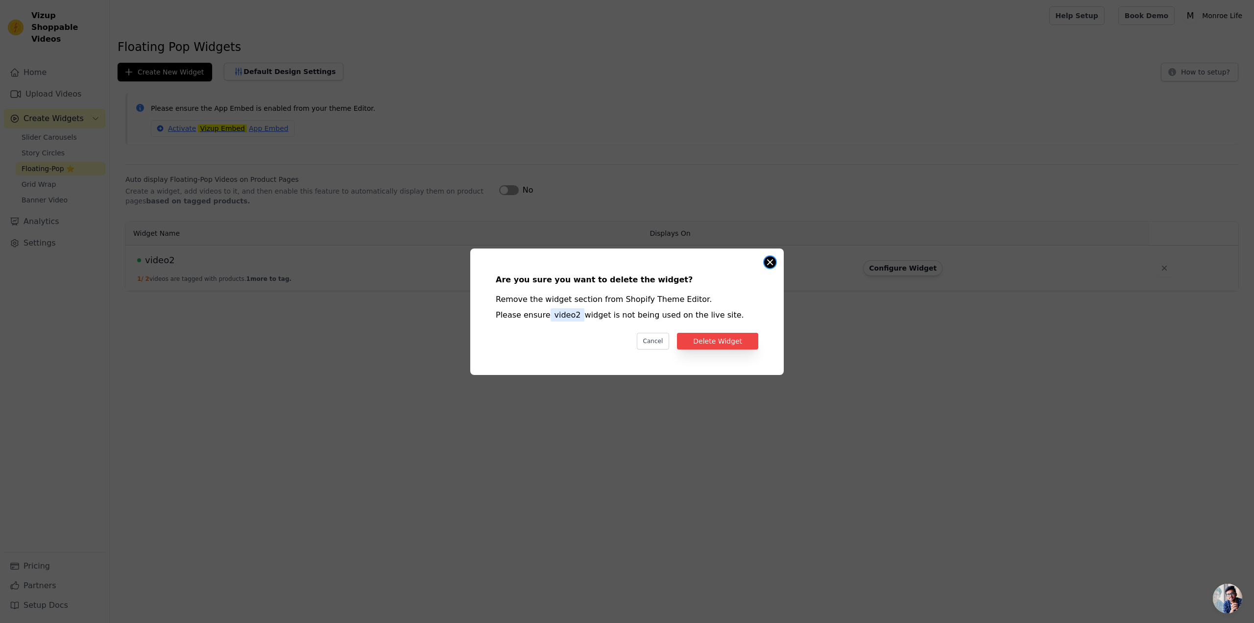
click at [768, 261] on button "Close modal" at bounding box center [770, 262] width 12 height 12
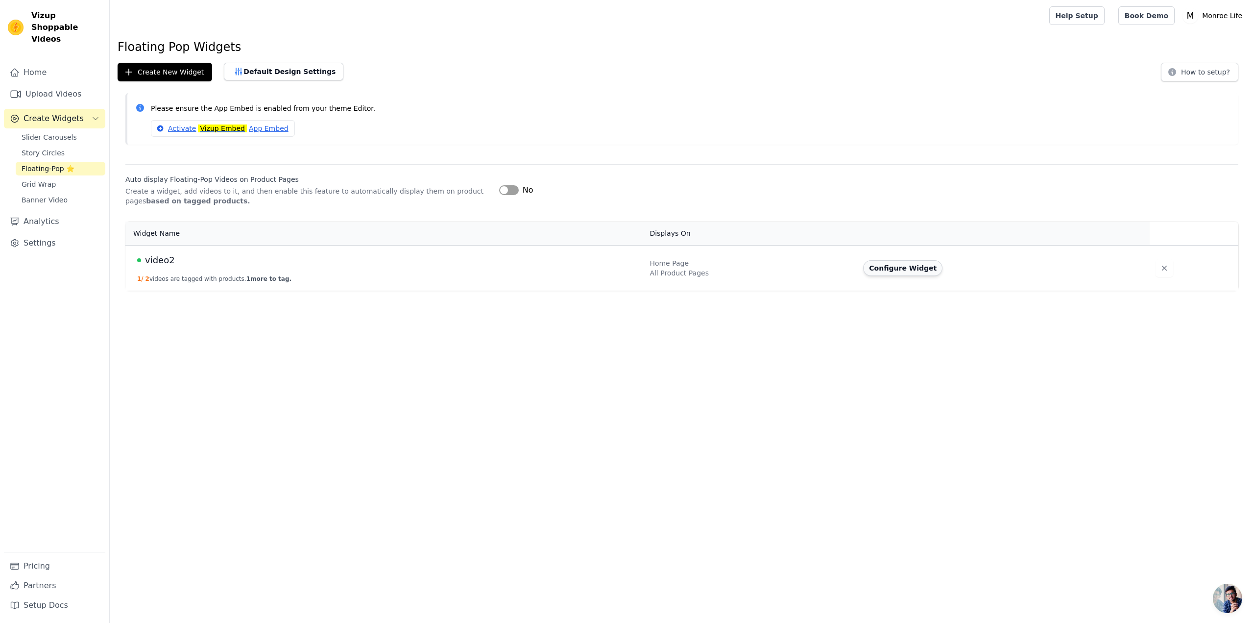
click at [896, 270] on button "Configure Widget" at bounding box center [902, 268] width 79 height 16
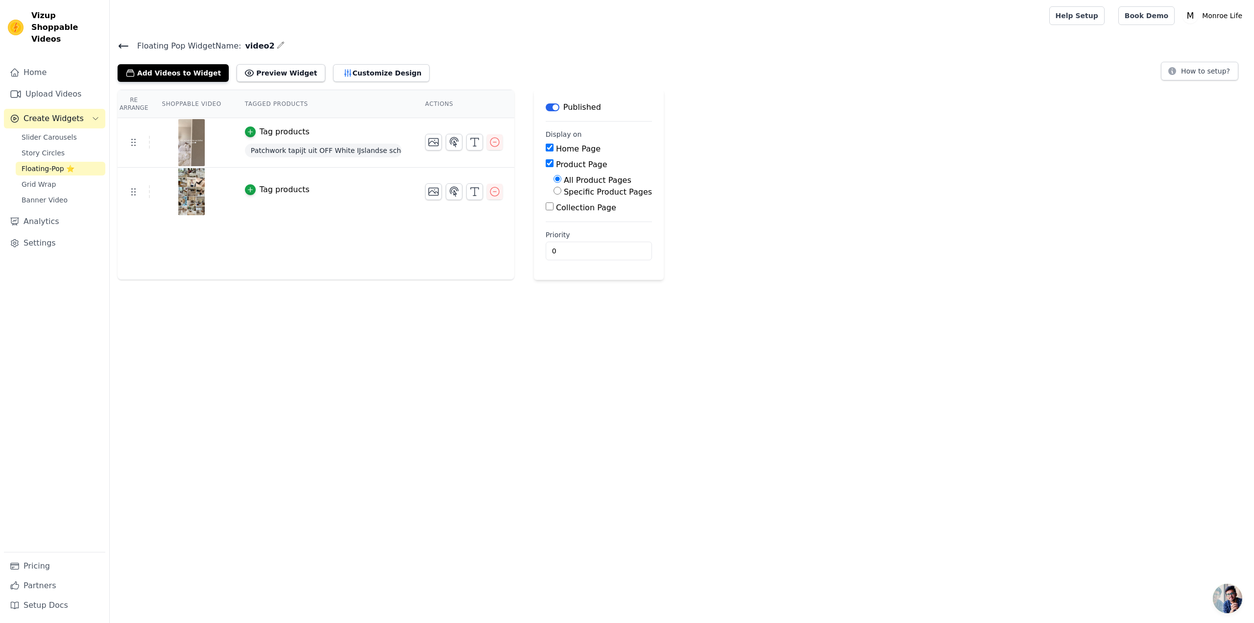
click at [546, 106] on button "Label" at bounding box center [553, 107] width 14 height 8
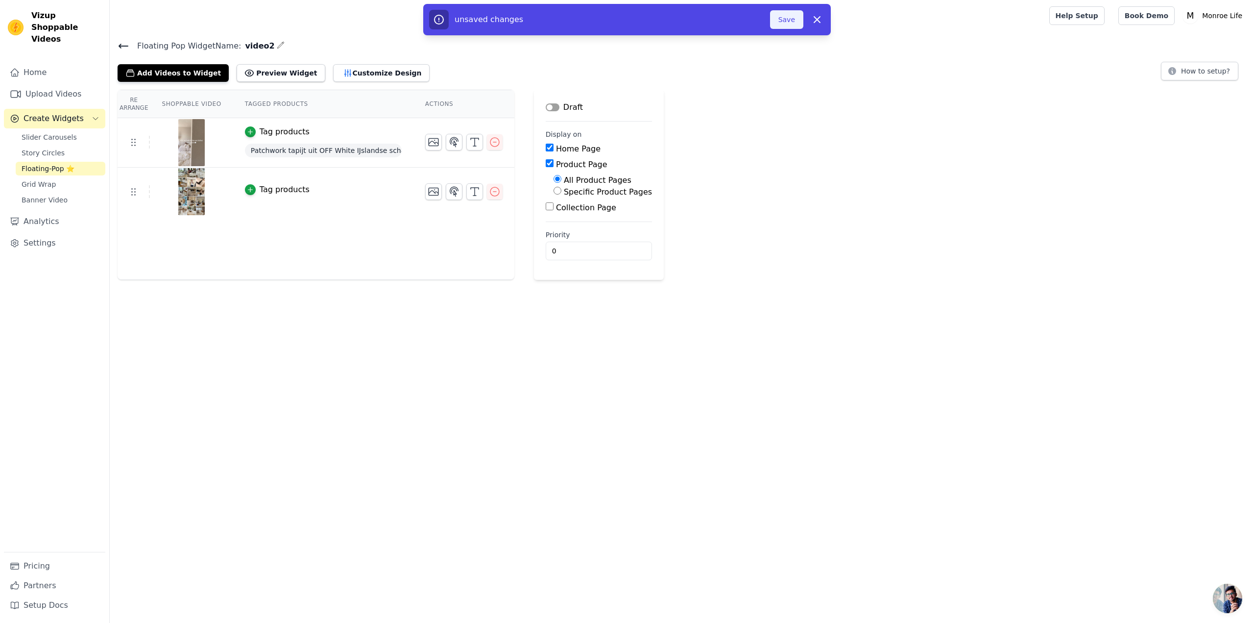
click at [793, 15] on button "Save" at bounding box center [786, 19] width 33 height 19
